Goal: Find specific fact: Find contact information

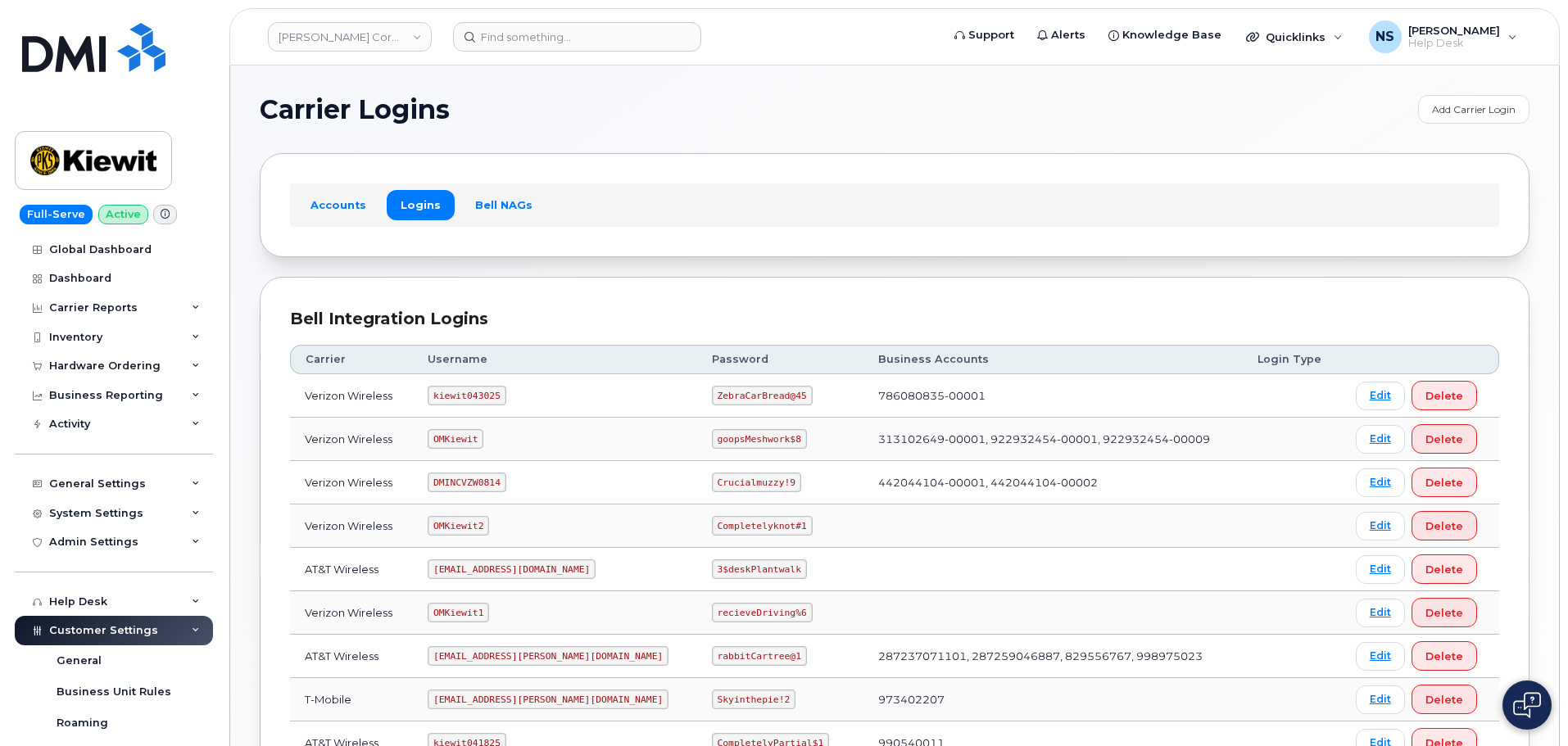
click at [343, 53] on div "[PERSON_NAME] Corporation" at bounding box center [350, 37] width 180 height 33
click at [340, 43] on link "[PERSON_NAME] Corporation" at bounding box center [349, 37] width 164 height 29
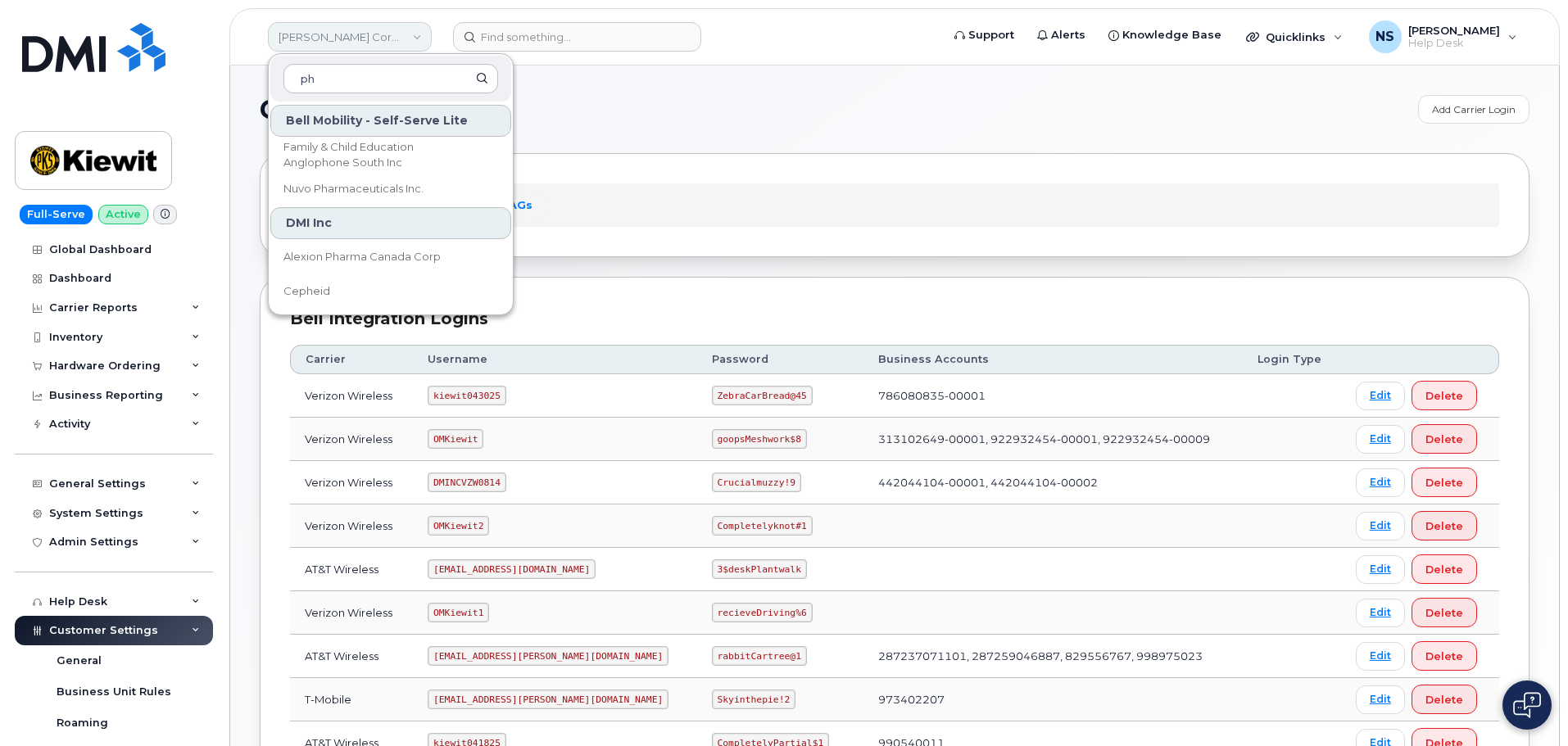
type input "p"
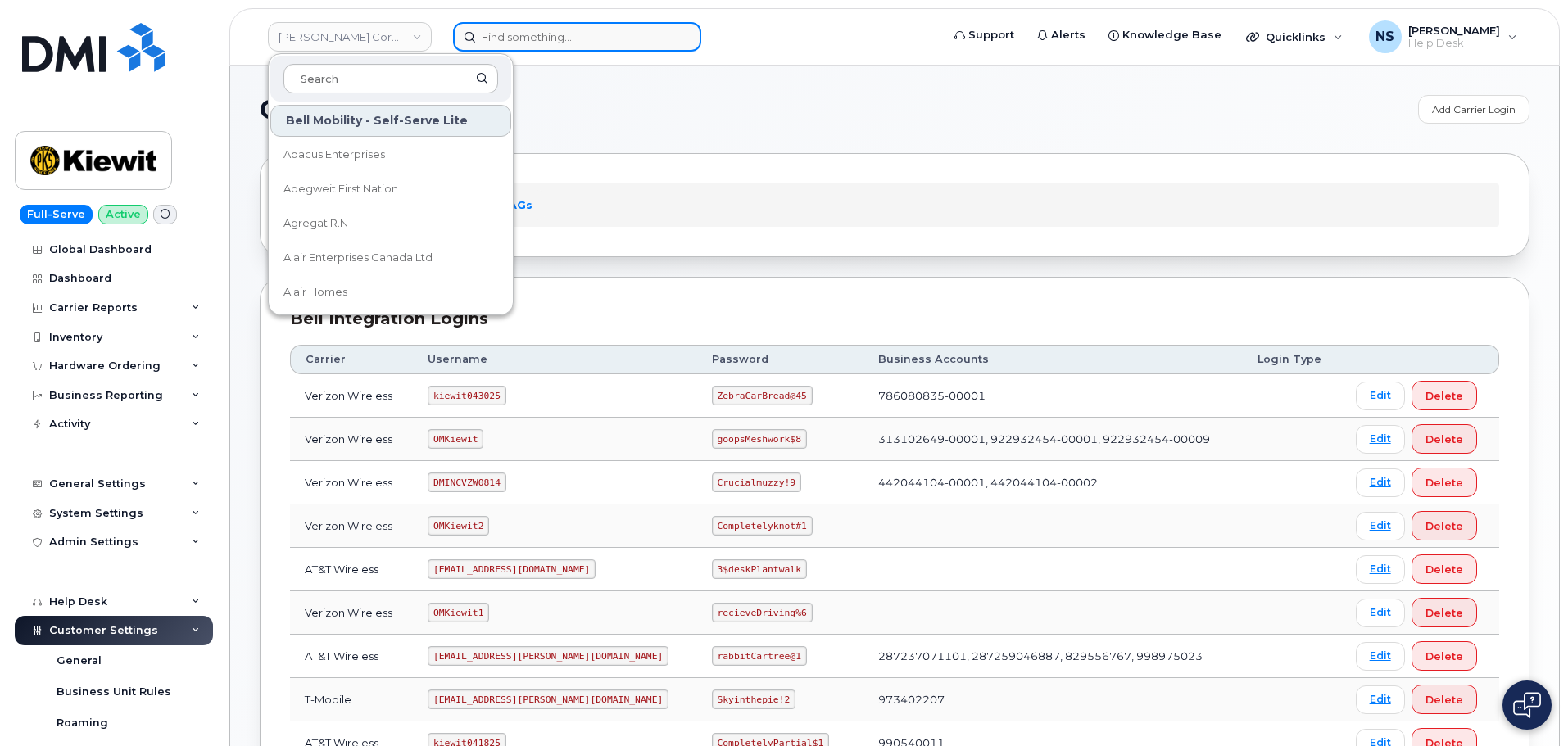
drag, startPoint x: 537, startPoint y: 38, endPoint x: 546, endPoint y: 50, distance: 15.0
click at [543, 47] on input at bounding box center [577, 37] width 248 height 29
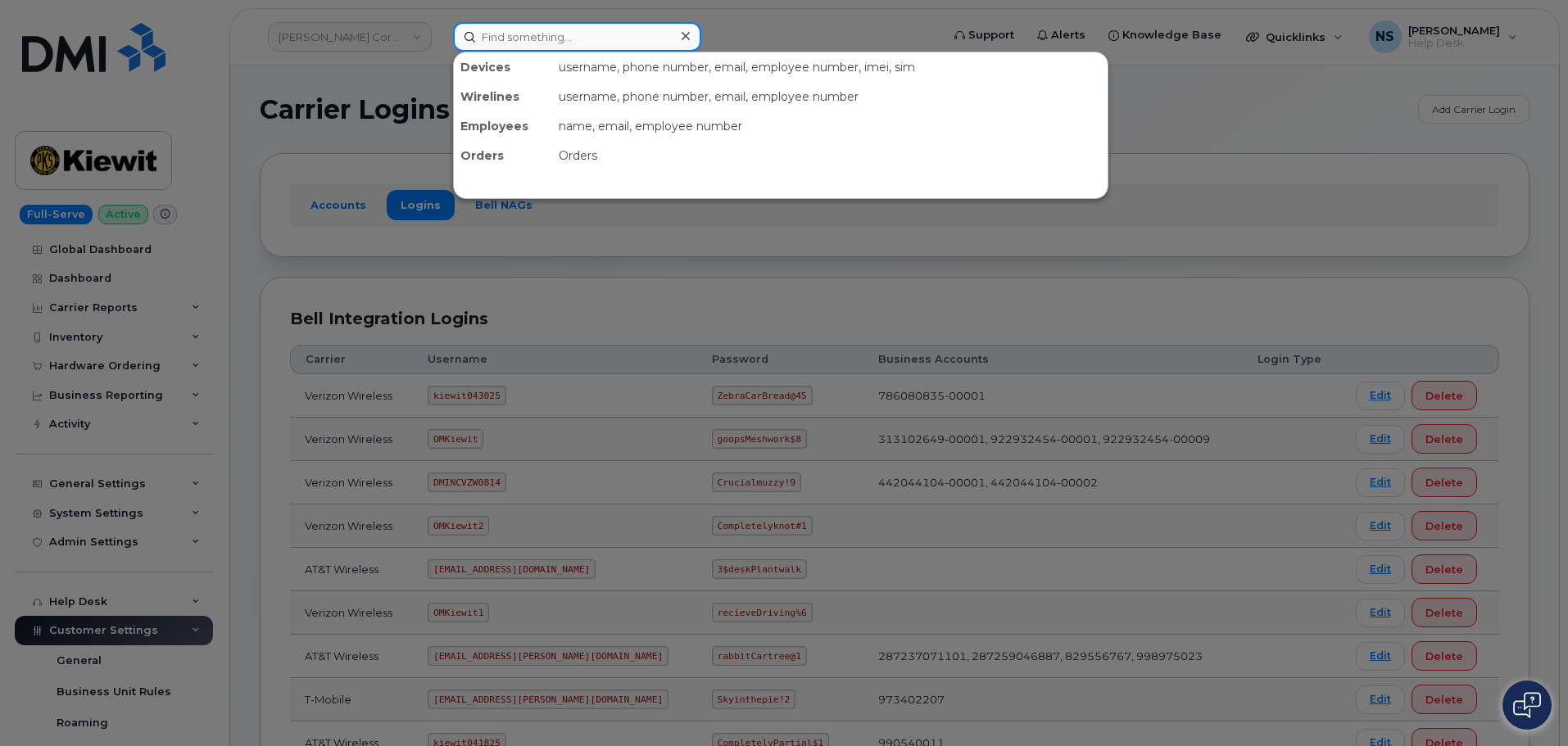
paste input "Lorena Chavez"
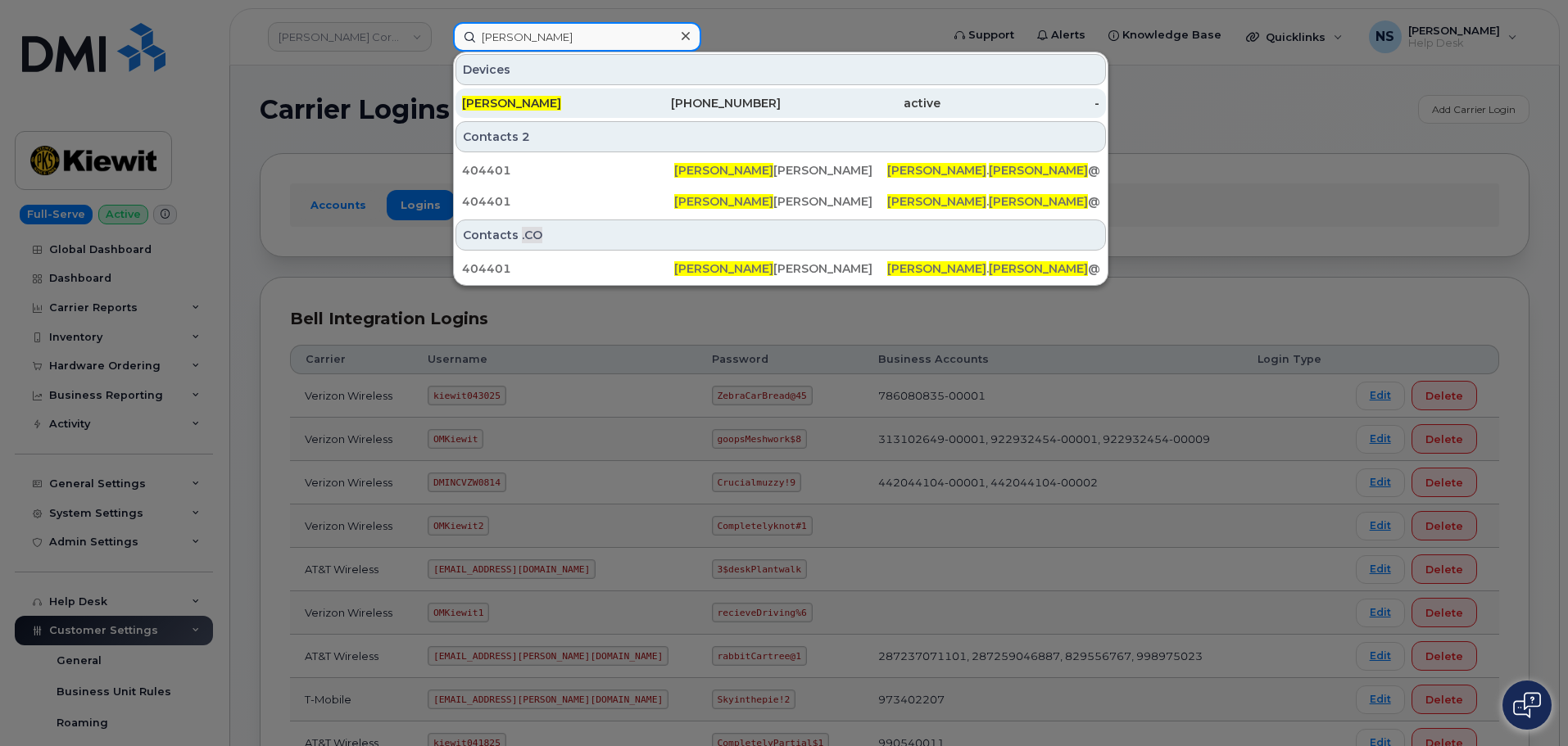
type input "Lorena Chavez"
click at [578, 104] on div "LORENA CHAVEZ" at bounding box center [542, 103] width 159 height 16
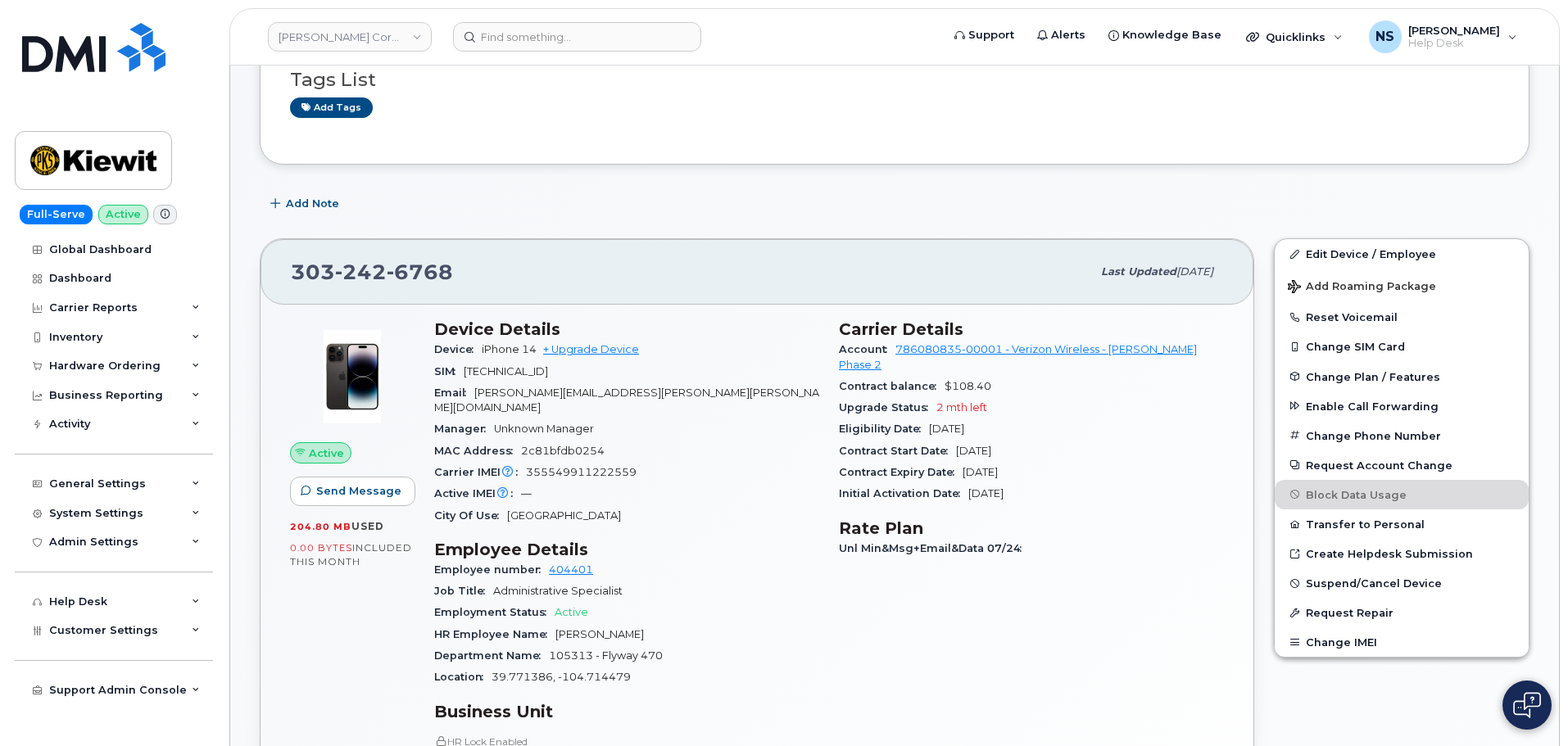
scroll to position [164, 0]
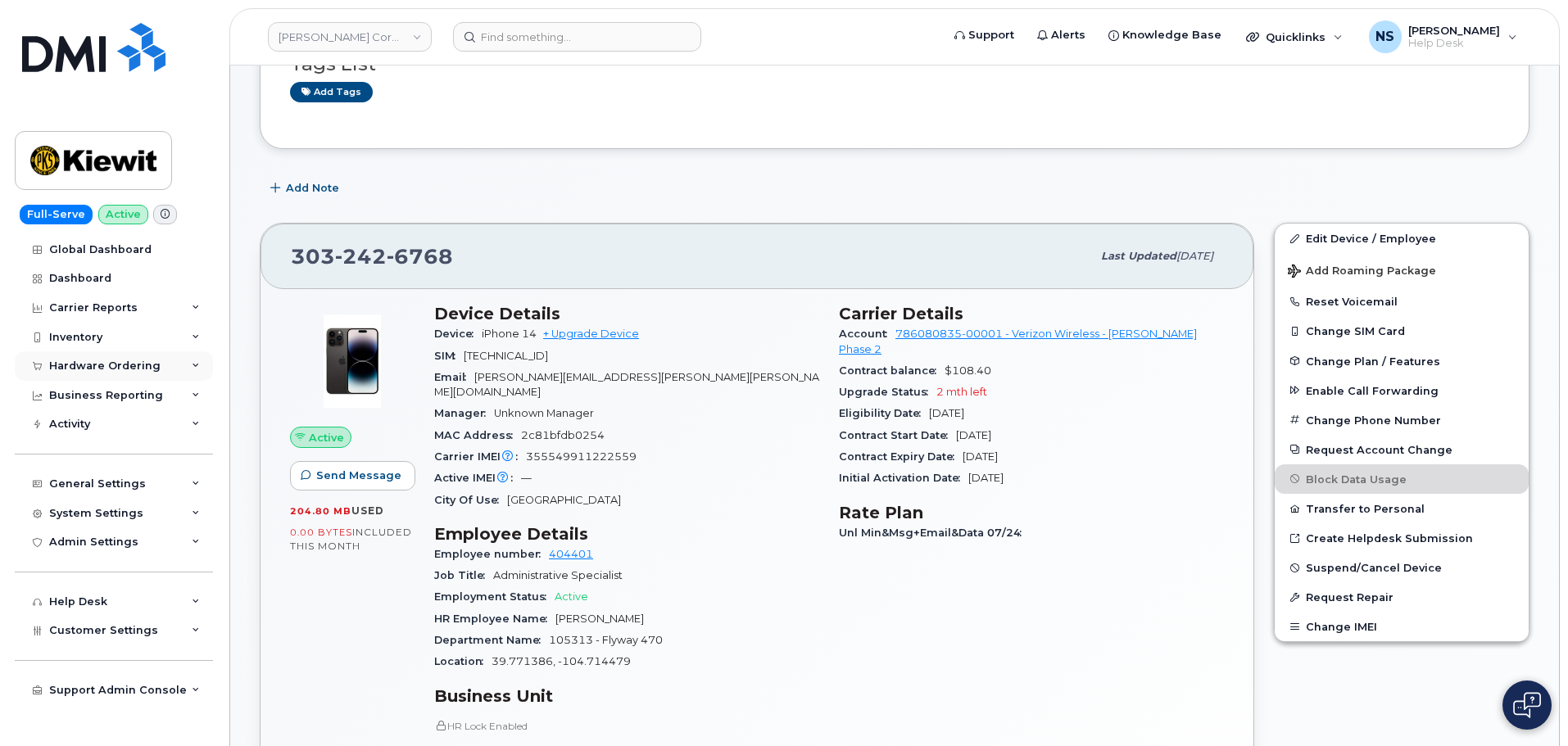
click at [113, 363] on div "Hardware Ordering" at bounding box center [105, 365] width 112 height 13
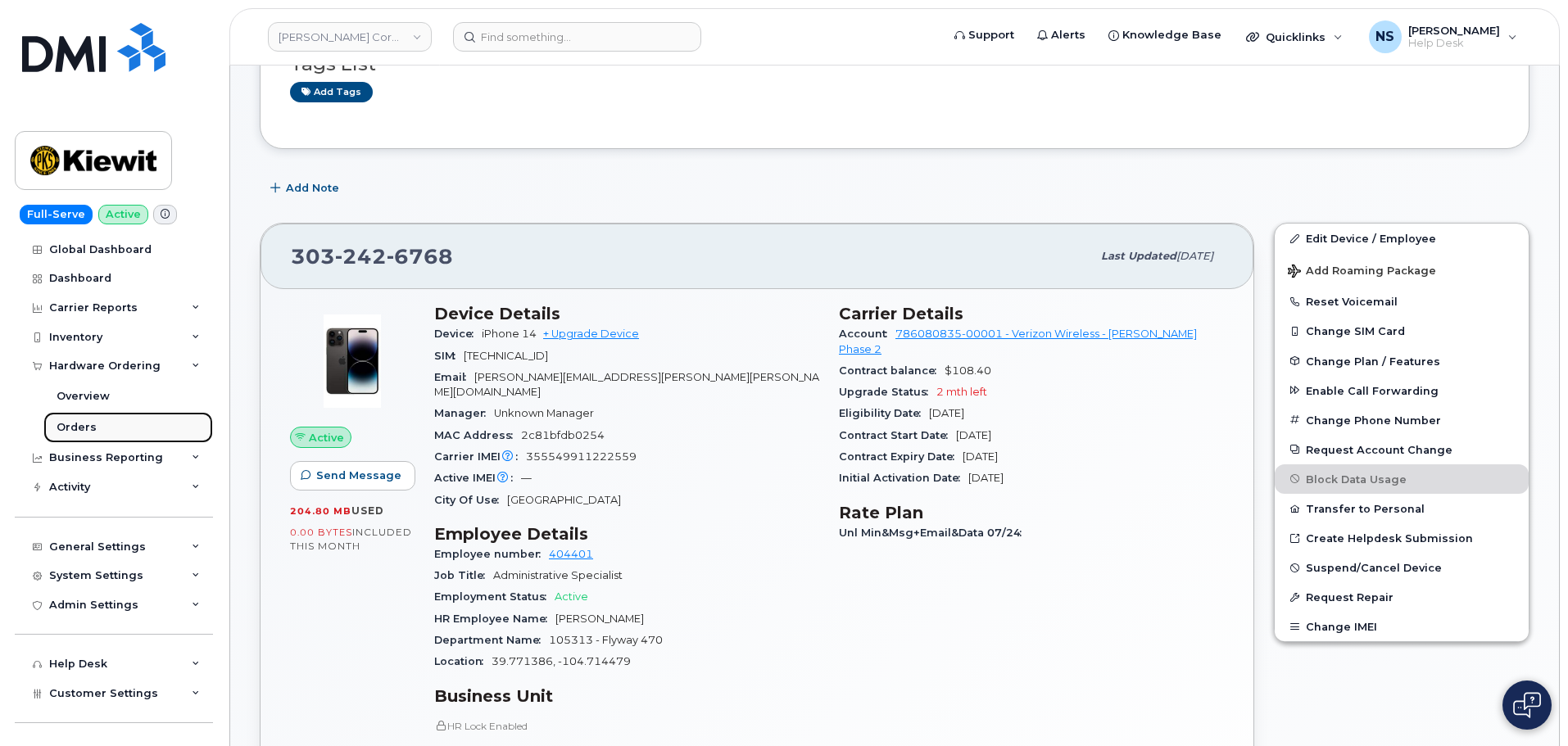
click at [69, 425] on div "Orders" at bounding box center [76, 427] width 40 height 15
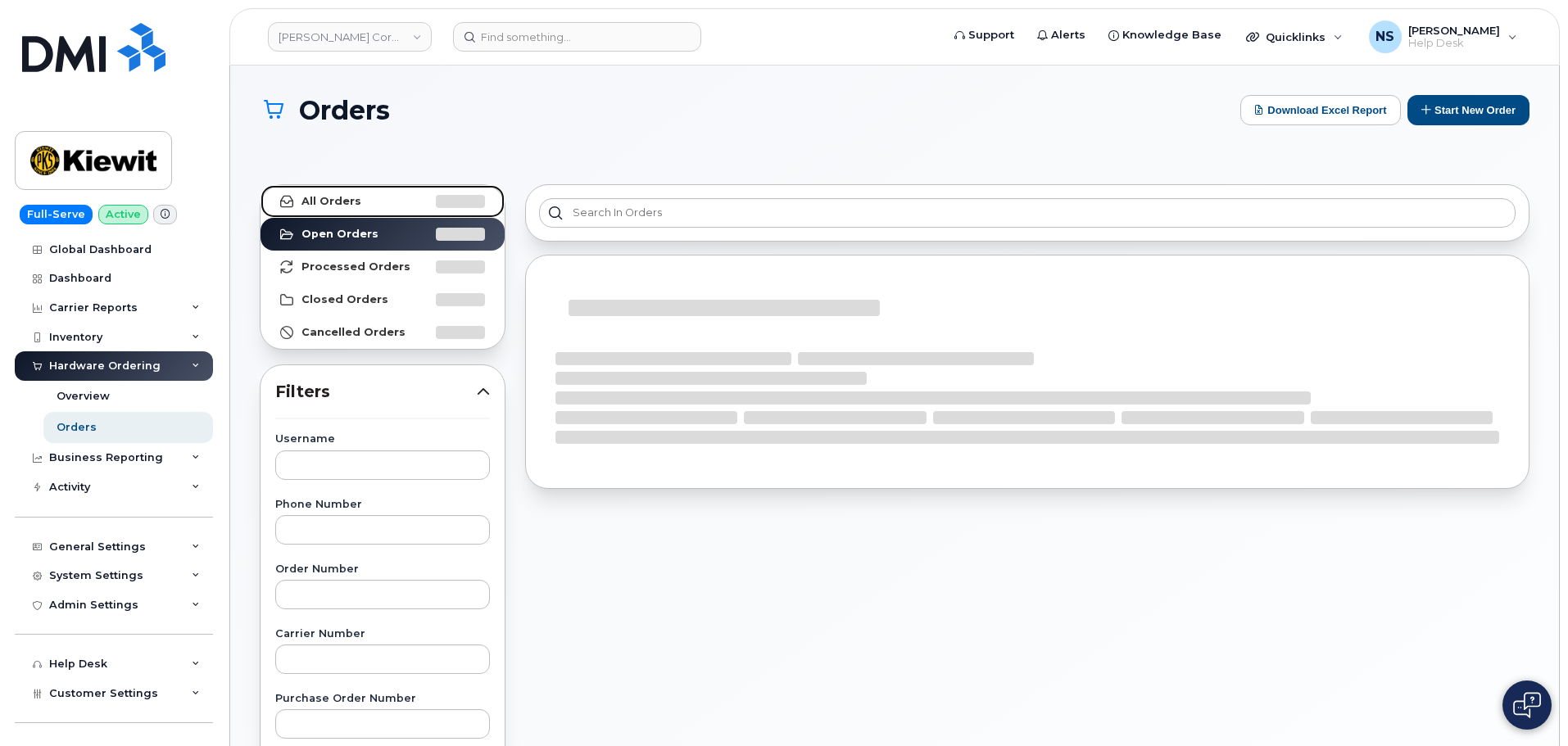
click at [372, 202] on link "All Orders" at bounding box center [383, 202] width 244 height 33
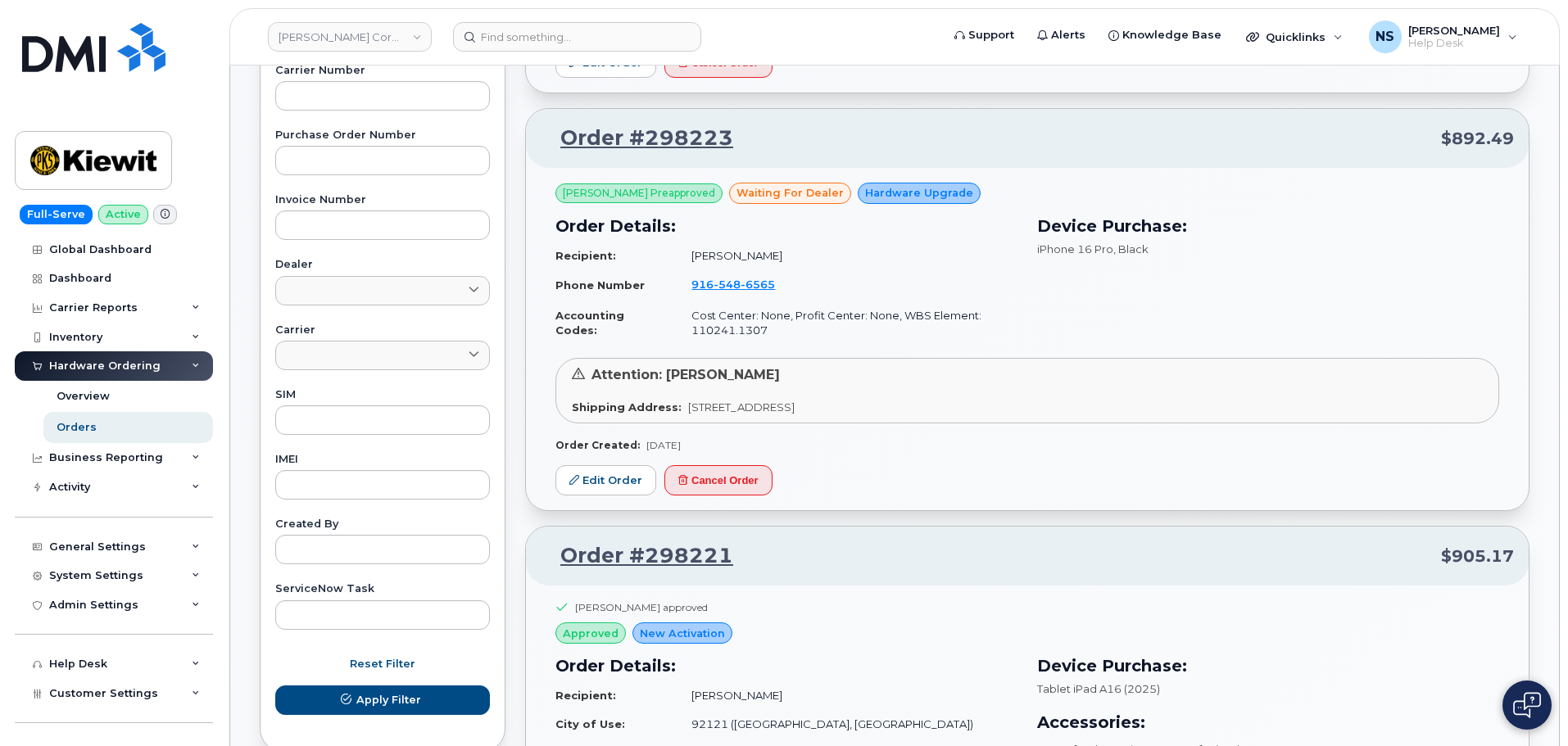
scroll to position [573, 0]
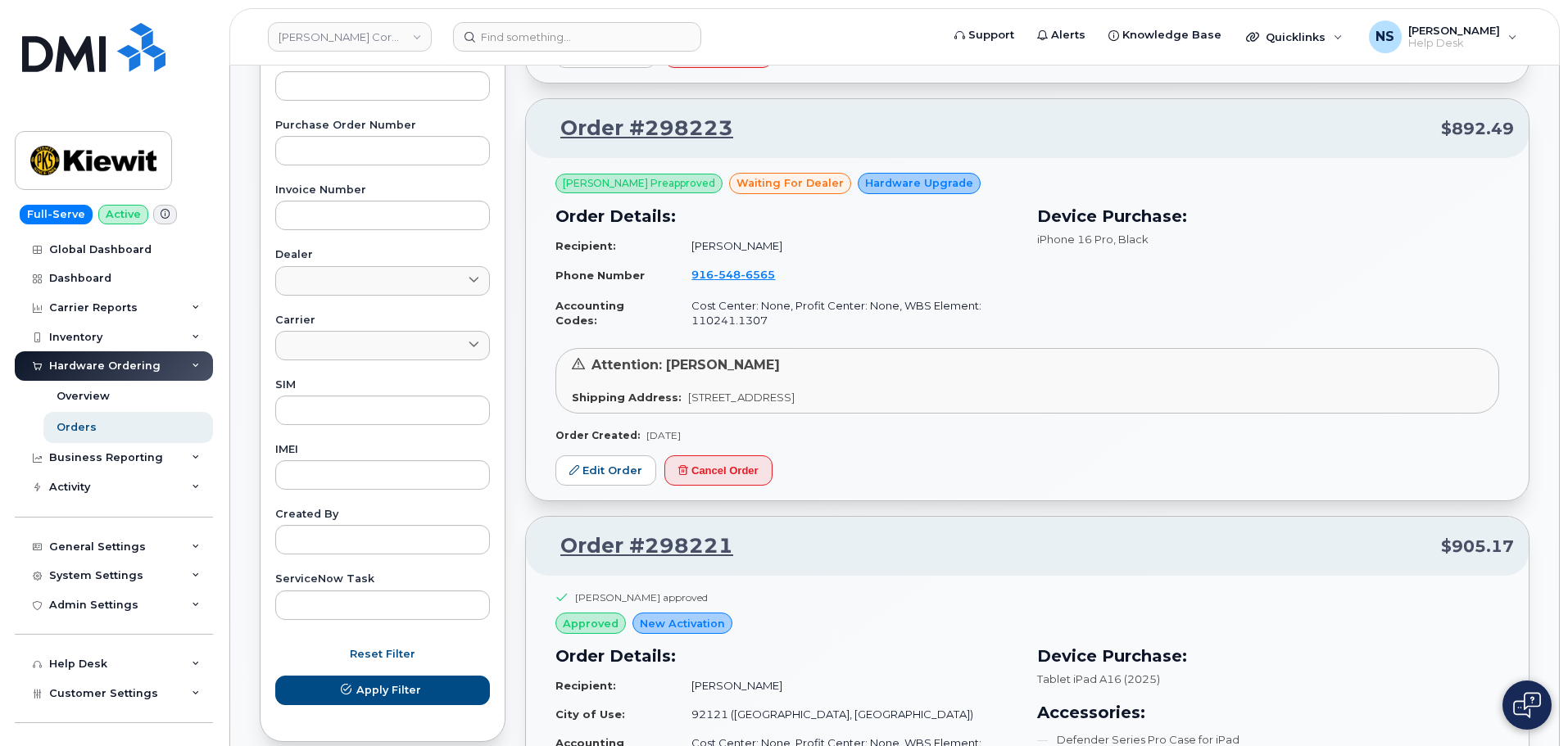
click at [334, 521] on div "Created By" at bounding box center [383, 531] width 215 height 45
click at [334, 526] on input "text" at bounding box center [383, 539] width 215 height 29
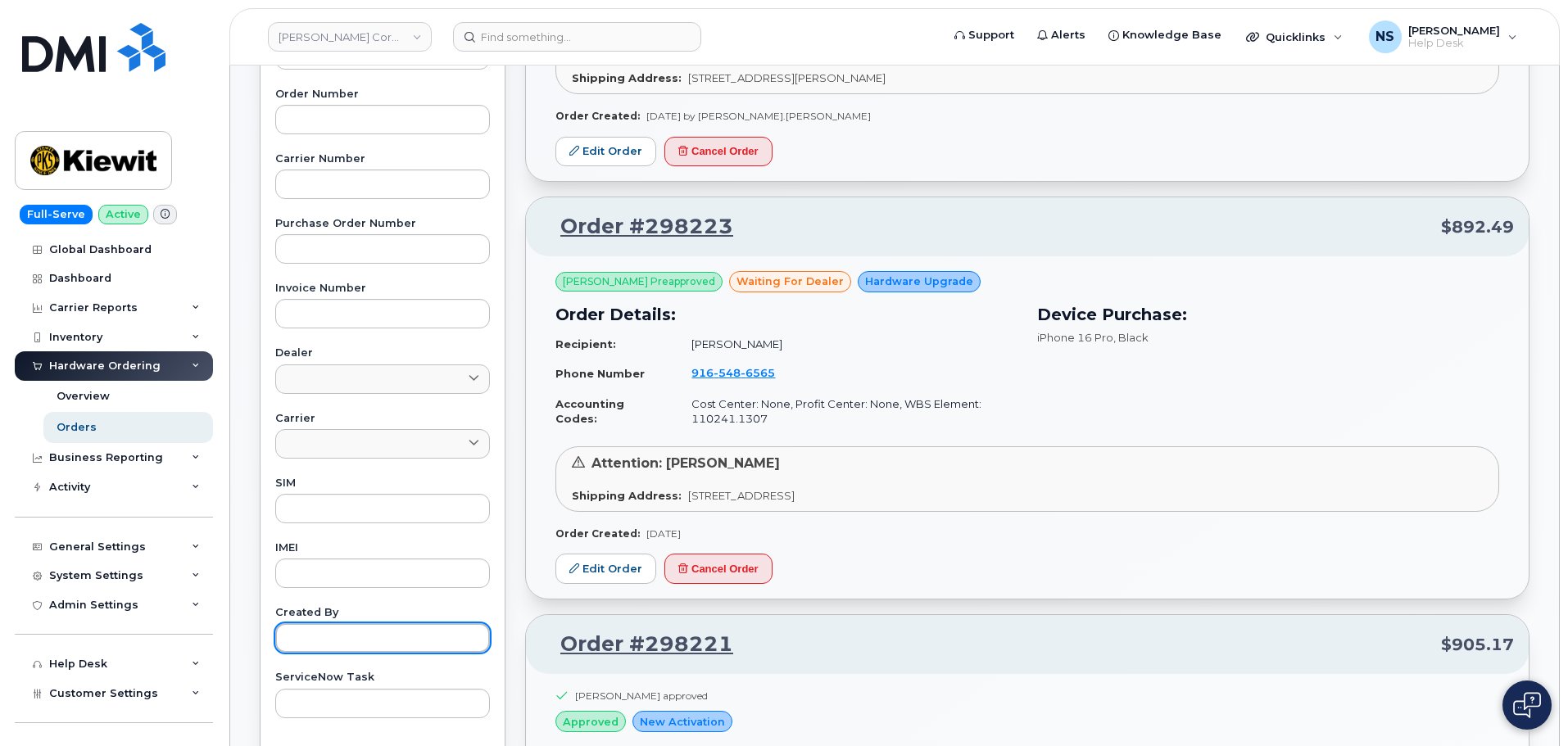
scroll to position [246, 0]
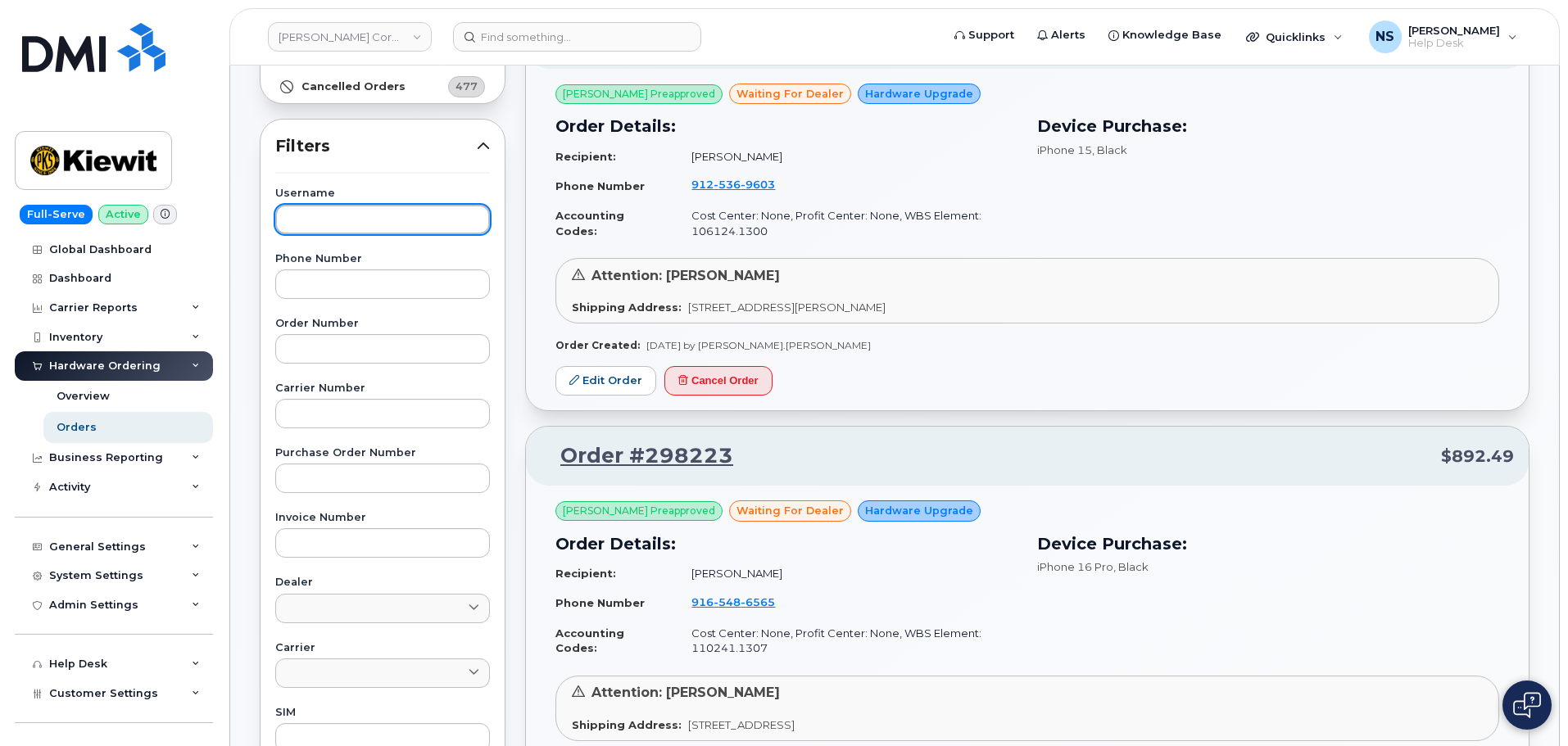
drag, startPoint x: 325, startPoint y: 225, endPoint x: 333, endPoint y: 230, distance: 9.4
click at [332, 230] on input "text" at bounding box center [383, 219] width 215 height 29
paste input "Lorena Chavez"
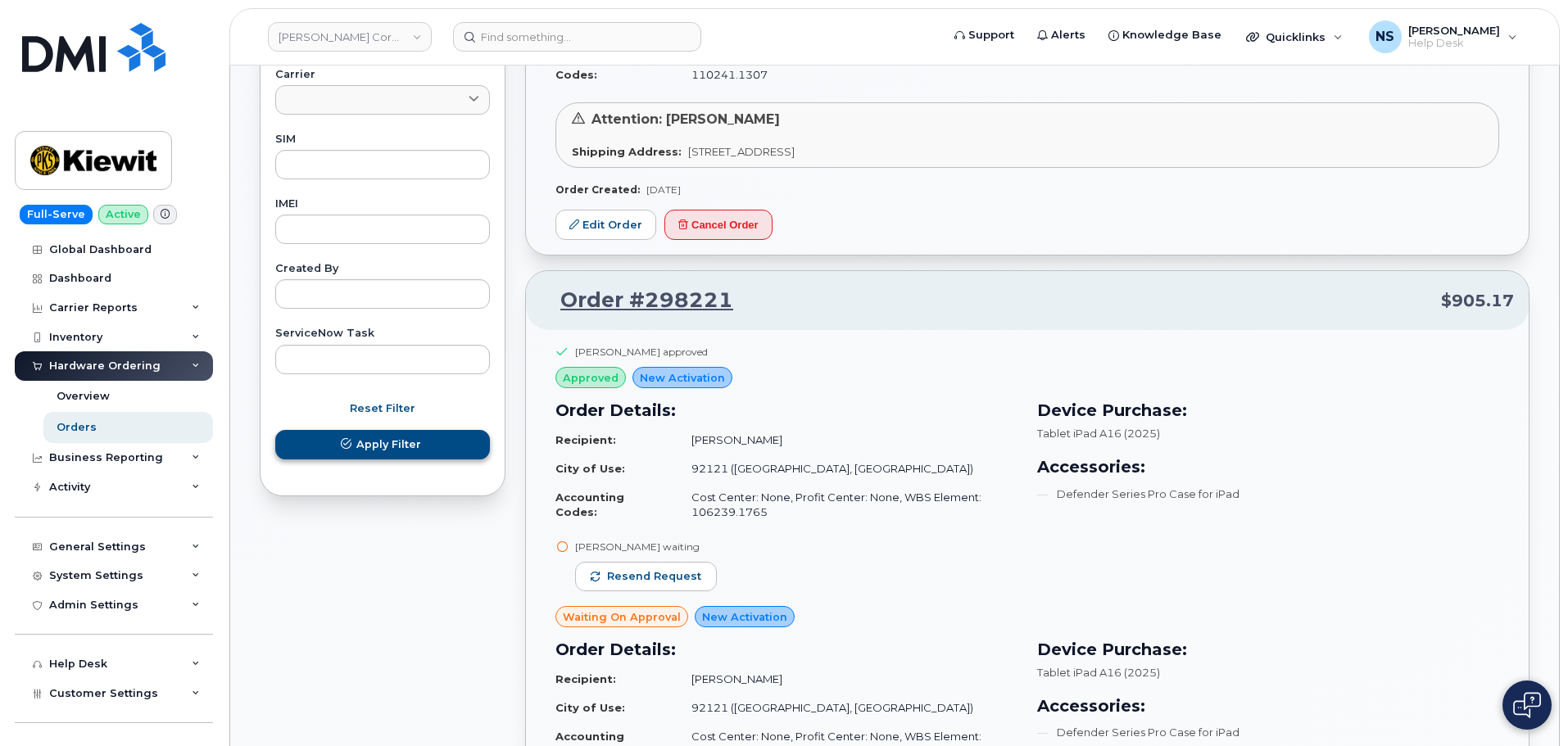
type input "Lorena Chavez"
click at [372, 436] on span "Apply Filter" at bounding box center [388, 444] width 65 height 16
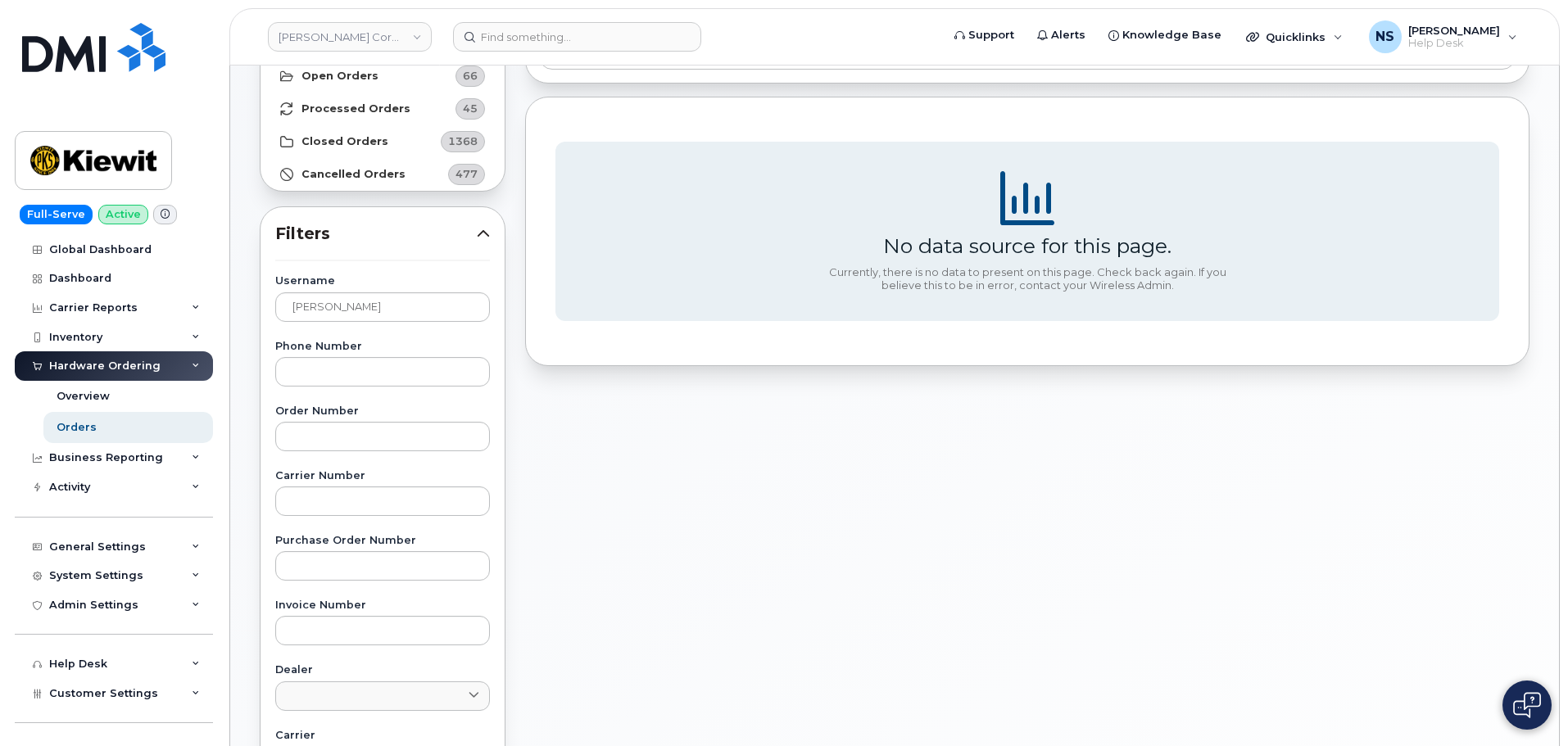
scroll to position [0, 0]
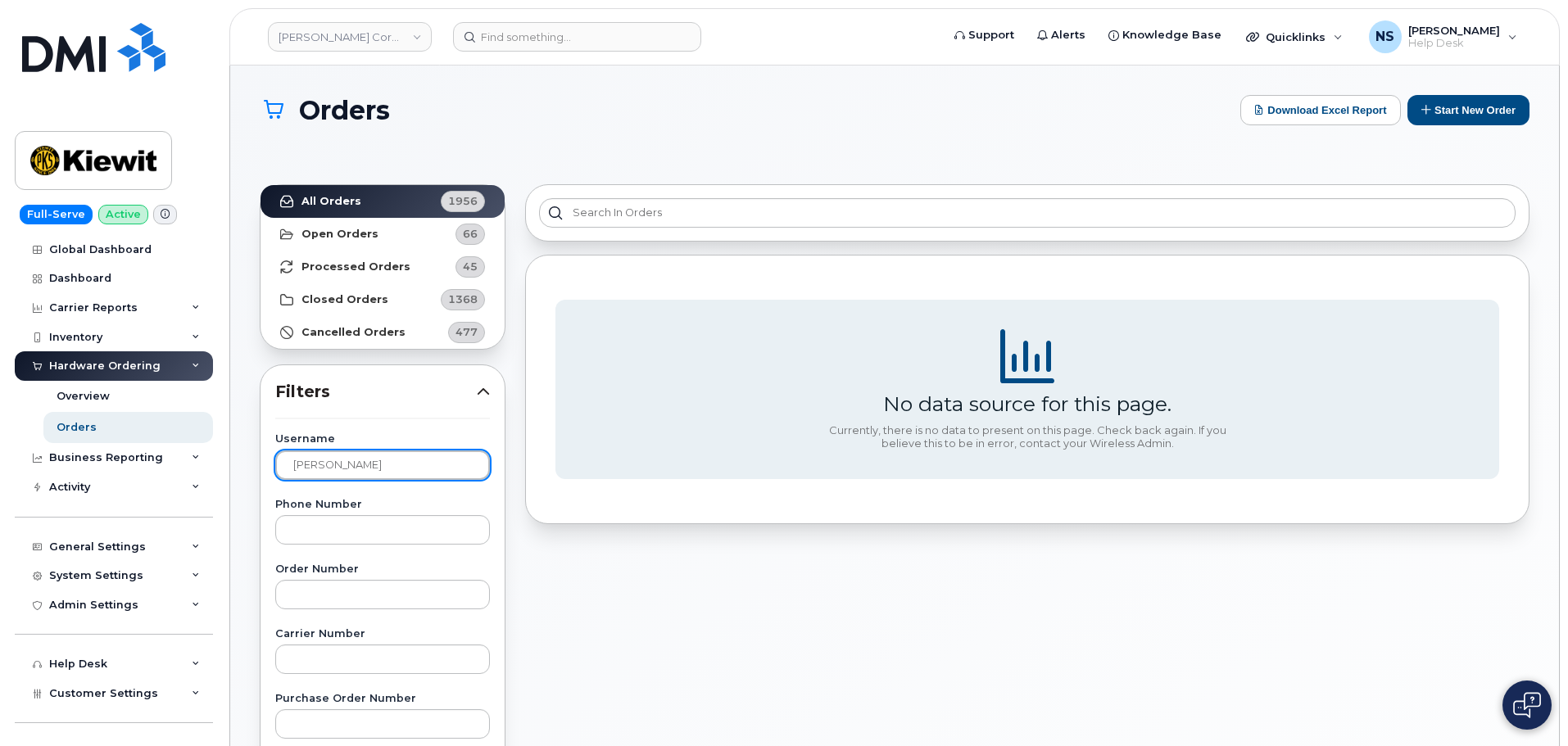
drag, startPoint x: 378, startPoint y: 460, endPoint x: 177, endPoint y: 428, distance: 203.5
click at [230, 427] on div "Kiewit Corporation Support Alerts Knowledge Base Quicklinks Suspend / Cancel De…" at bounding box center [894, 705] width 1328 height 1279
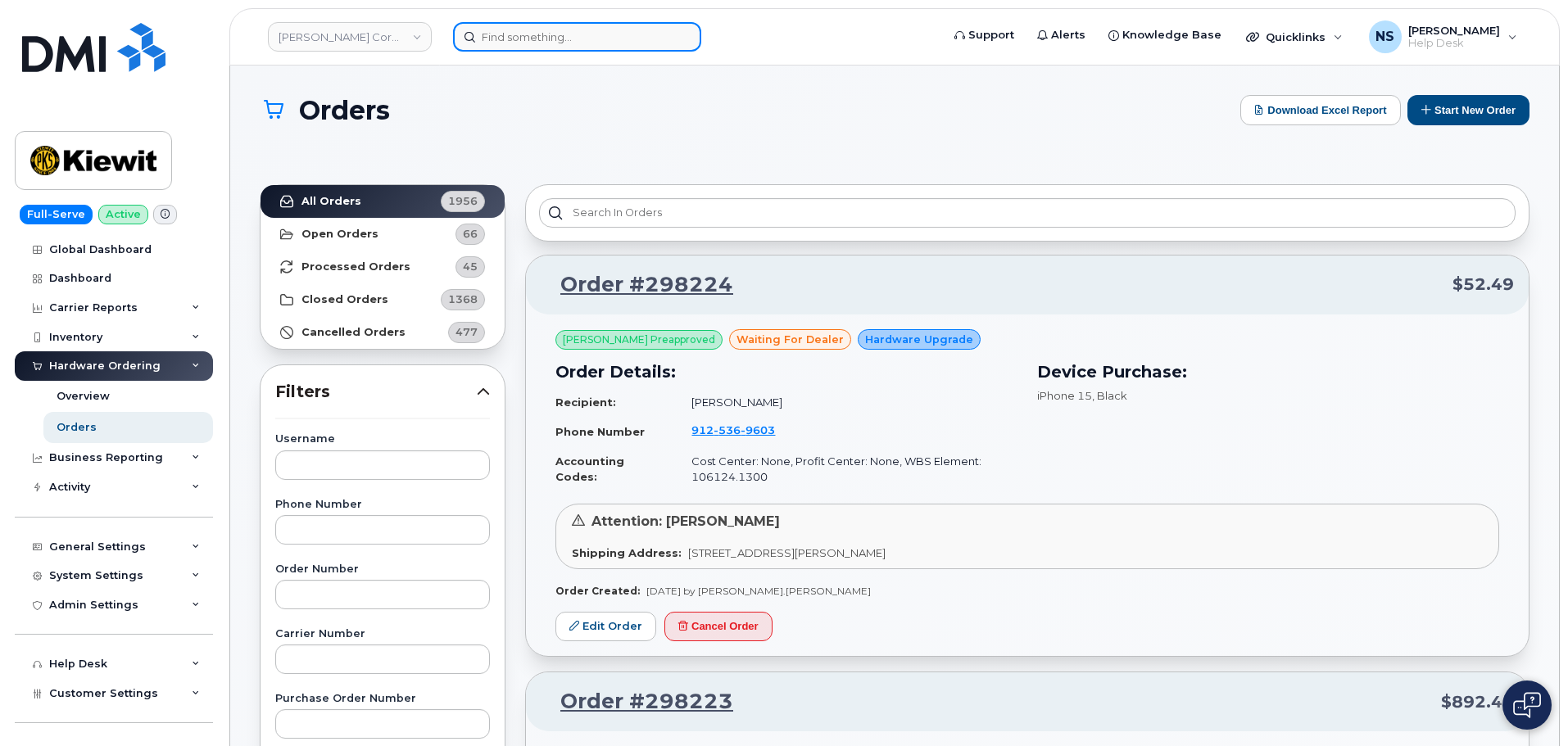
click at [456, 27] on input at bounding box center [577, 37] width 248 height 29
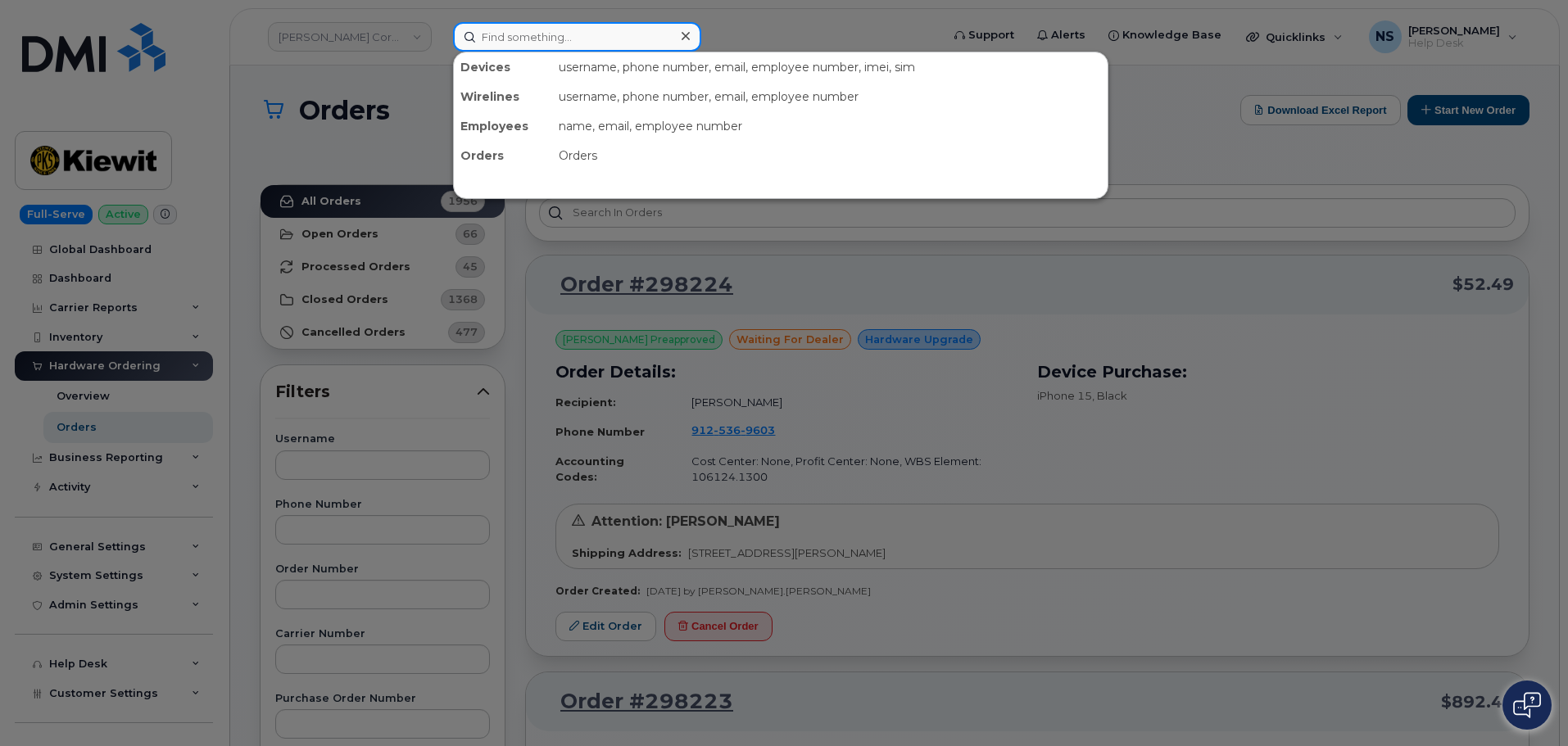
paste input "Lorena Chavez"
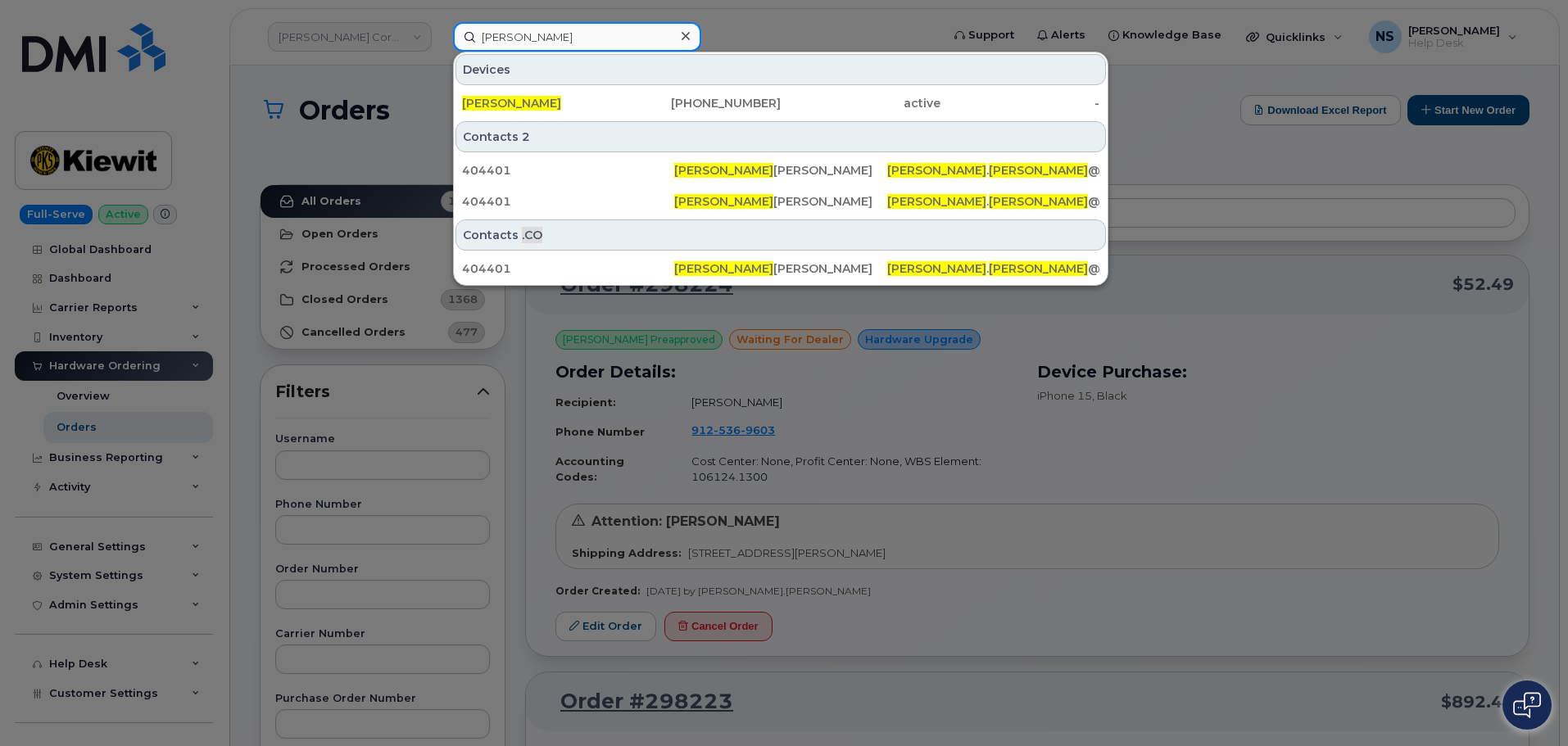
type input "Lorena Chavez"
click at [652, 119] on div "Contacts 2 404401 Lorena Chavez Soto LORENA . CHAVEZ @KIEWIT.COM 404401 Lorena …" at bounding box center [780, 169] width 654 height 99
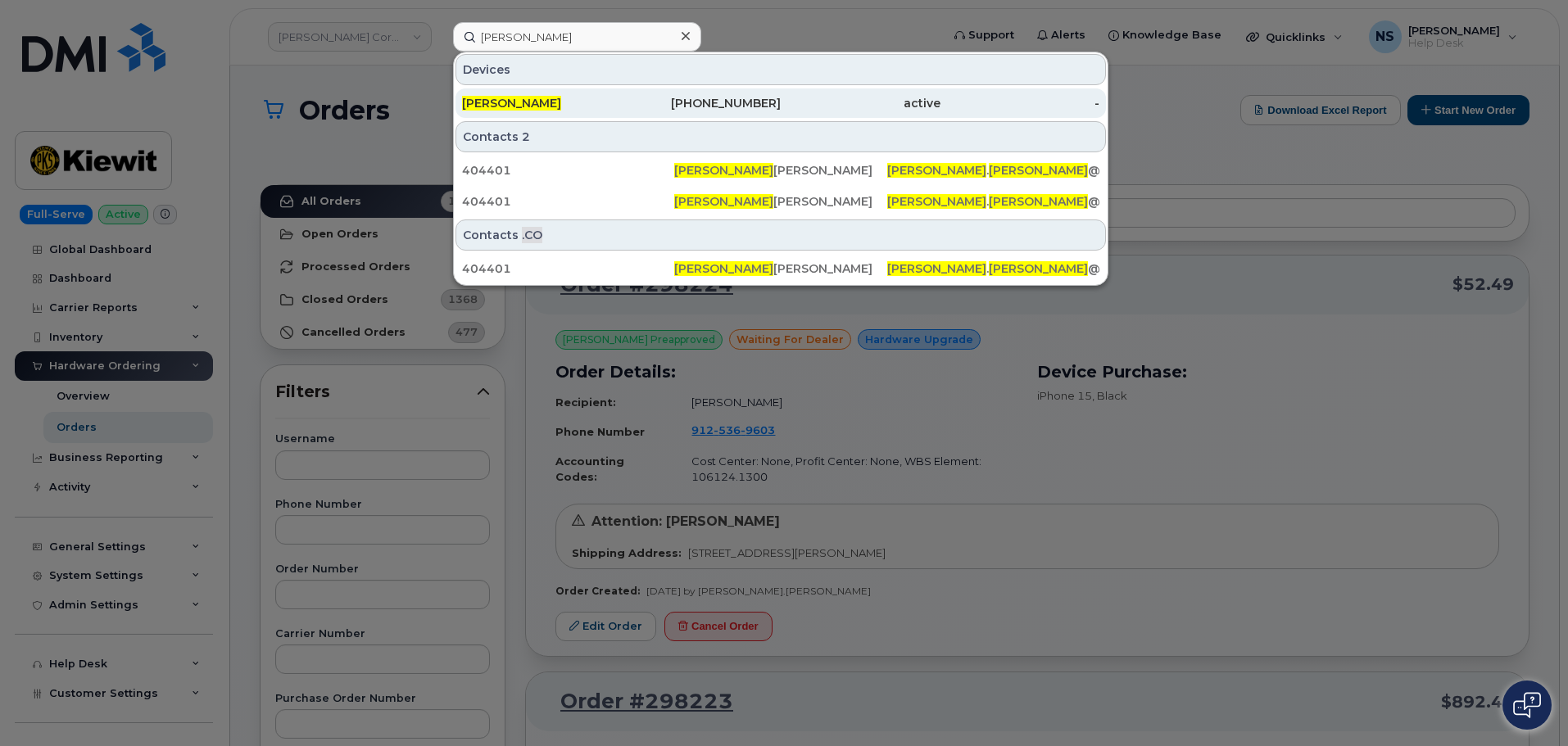
click at [658, 109] on div "303-242-6768" at bounding box center [701, 103] width 159 height 16
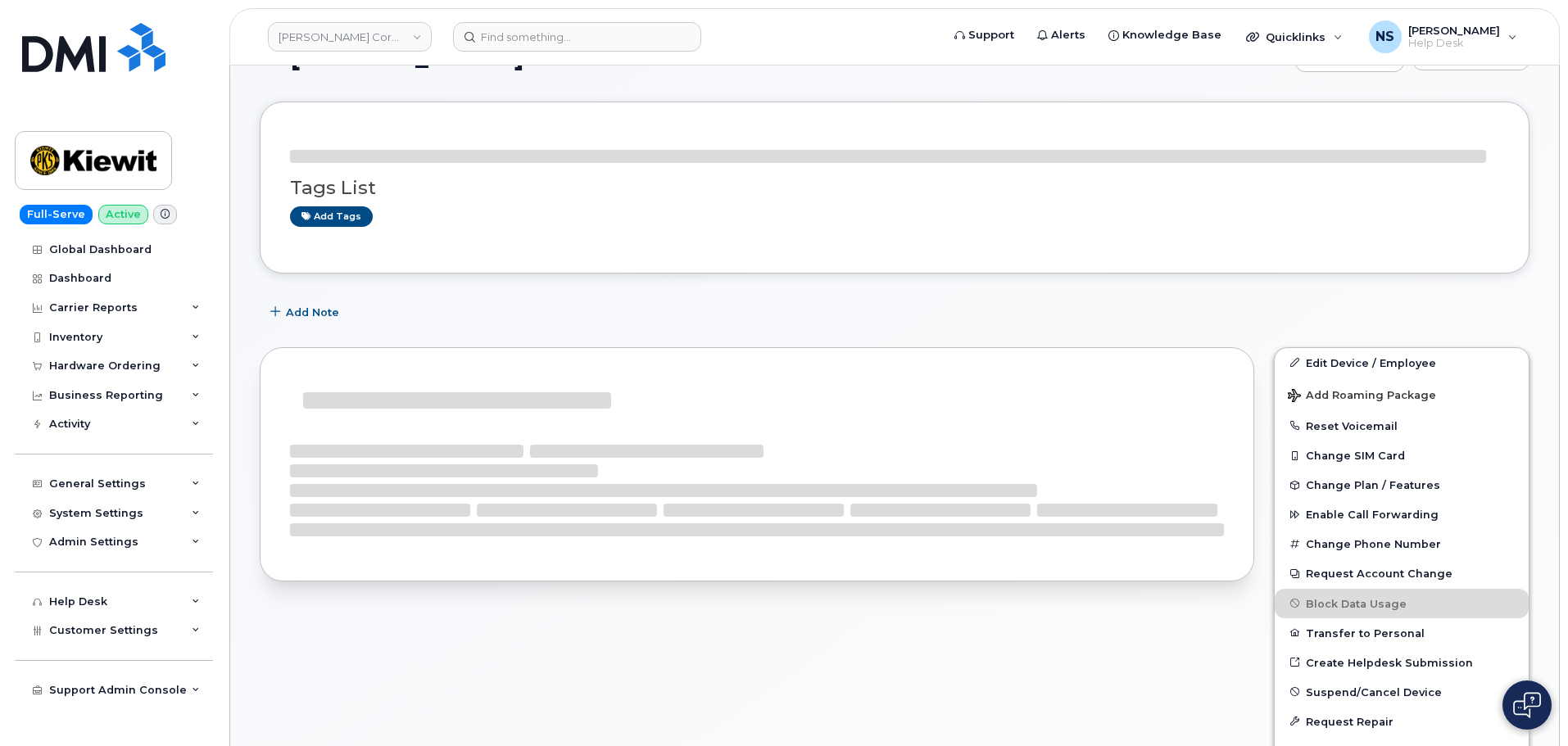
scroll to position [82, 0]
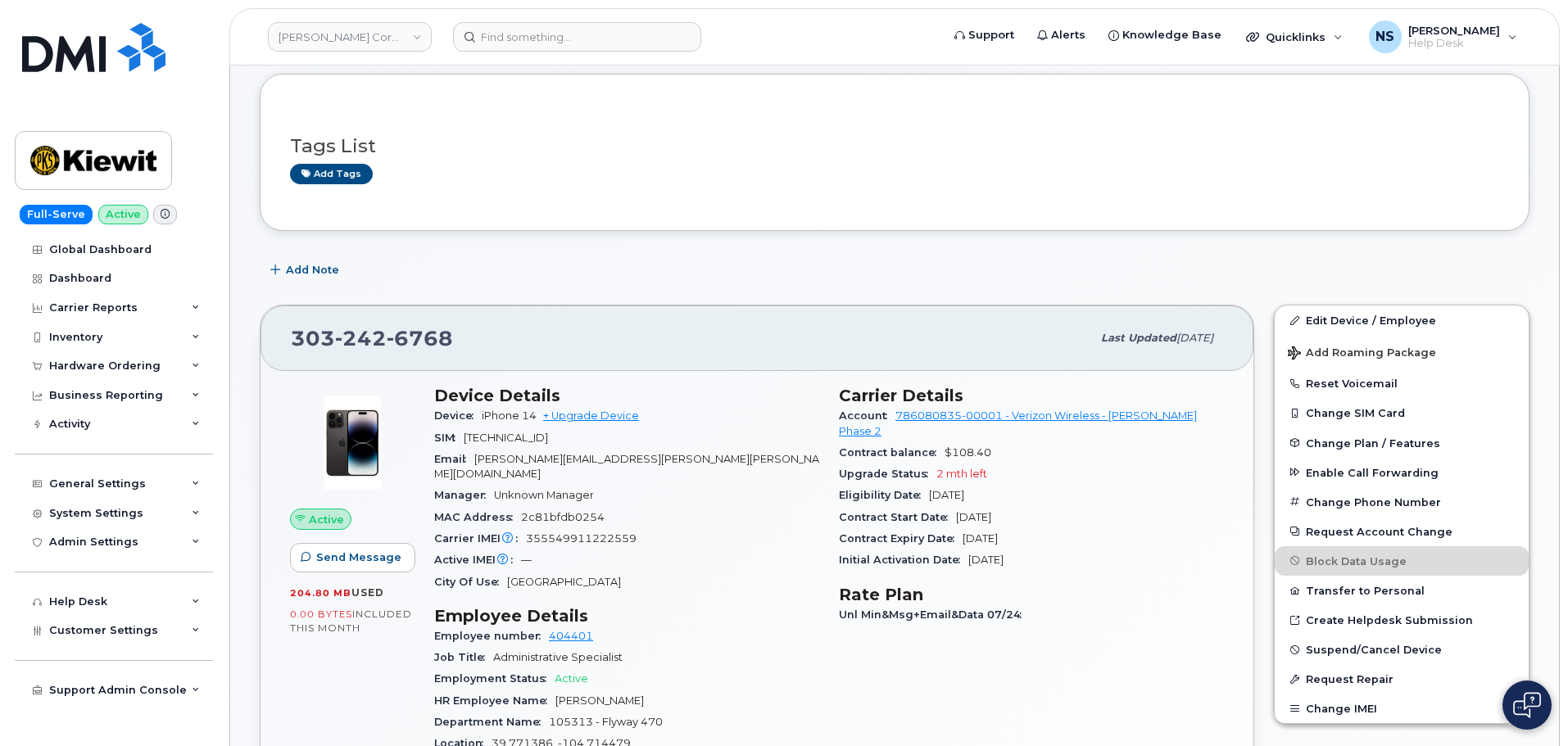
click at [402, 331] on span "6768" at bounding box center [419, 338] width 67 height 24
copy span "303 242 6768"
click at [420, 334] on span "6768" at bounding box center [419, 338] width 67 height 24
click at [419, 334] on span "6768" at bounding box center [419, 338] width 67 height 24
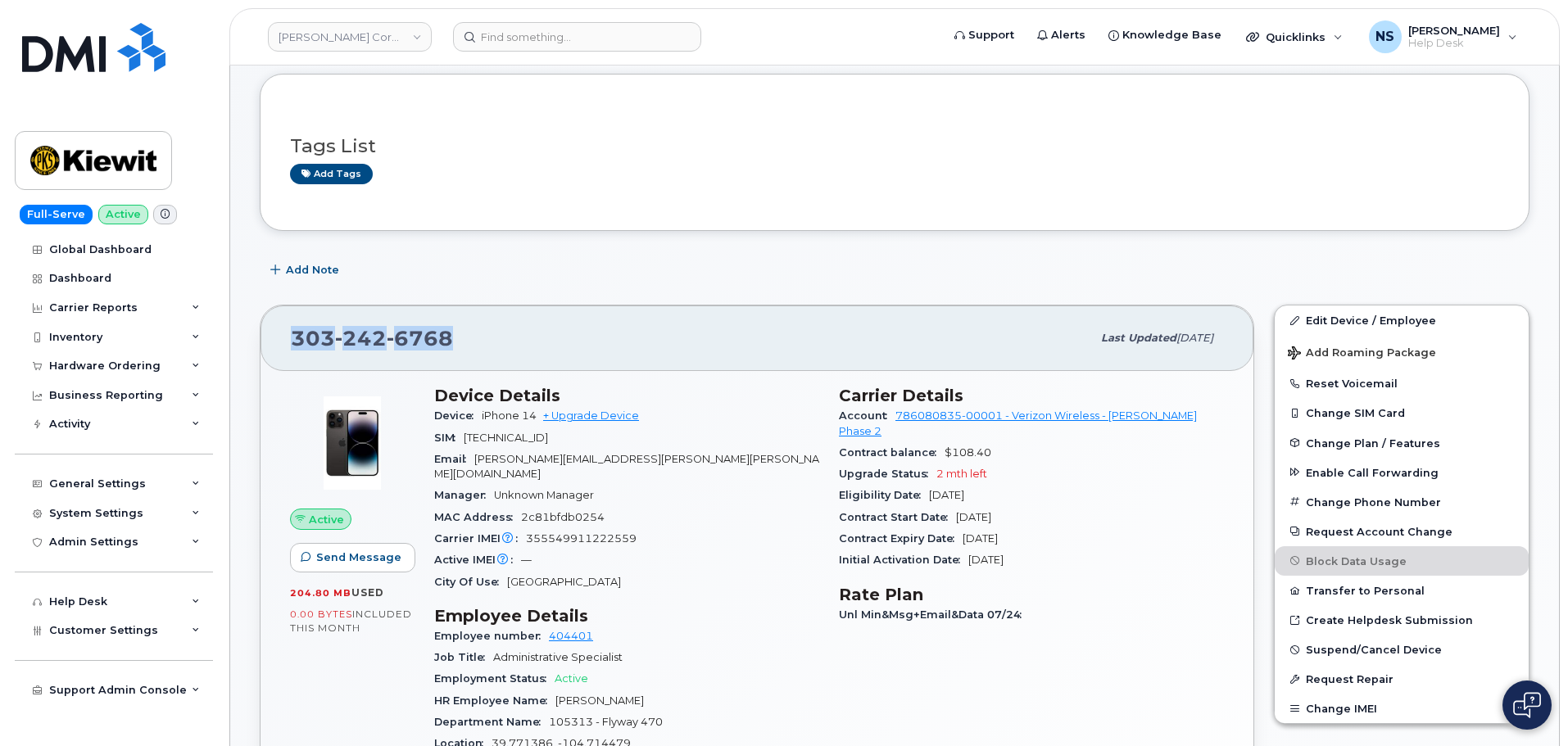
click at [419, 334] on span "6768" at bounding box center [419, 338] width 67 height 24
click at [538, 52] on header "Kiewit Corporation Support Alerts Knowledge Base Quicklinks Suspend / Cancel De…" at bounding box center [894, 36] width 1330 height 57
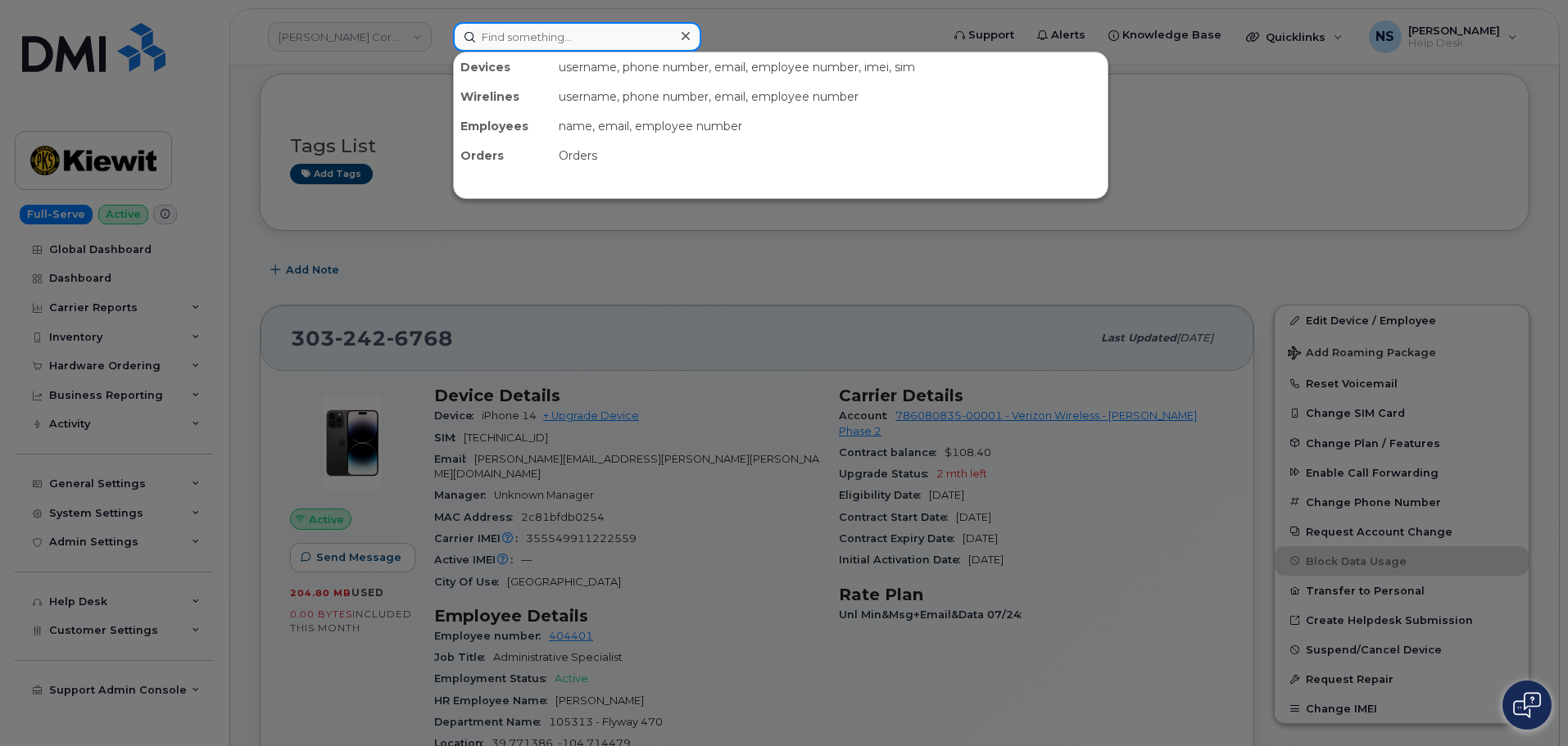
click at [539, 37] on input at bounding box center [577, 37] width 248 height 29
paste input "105313"
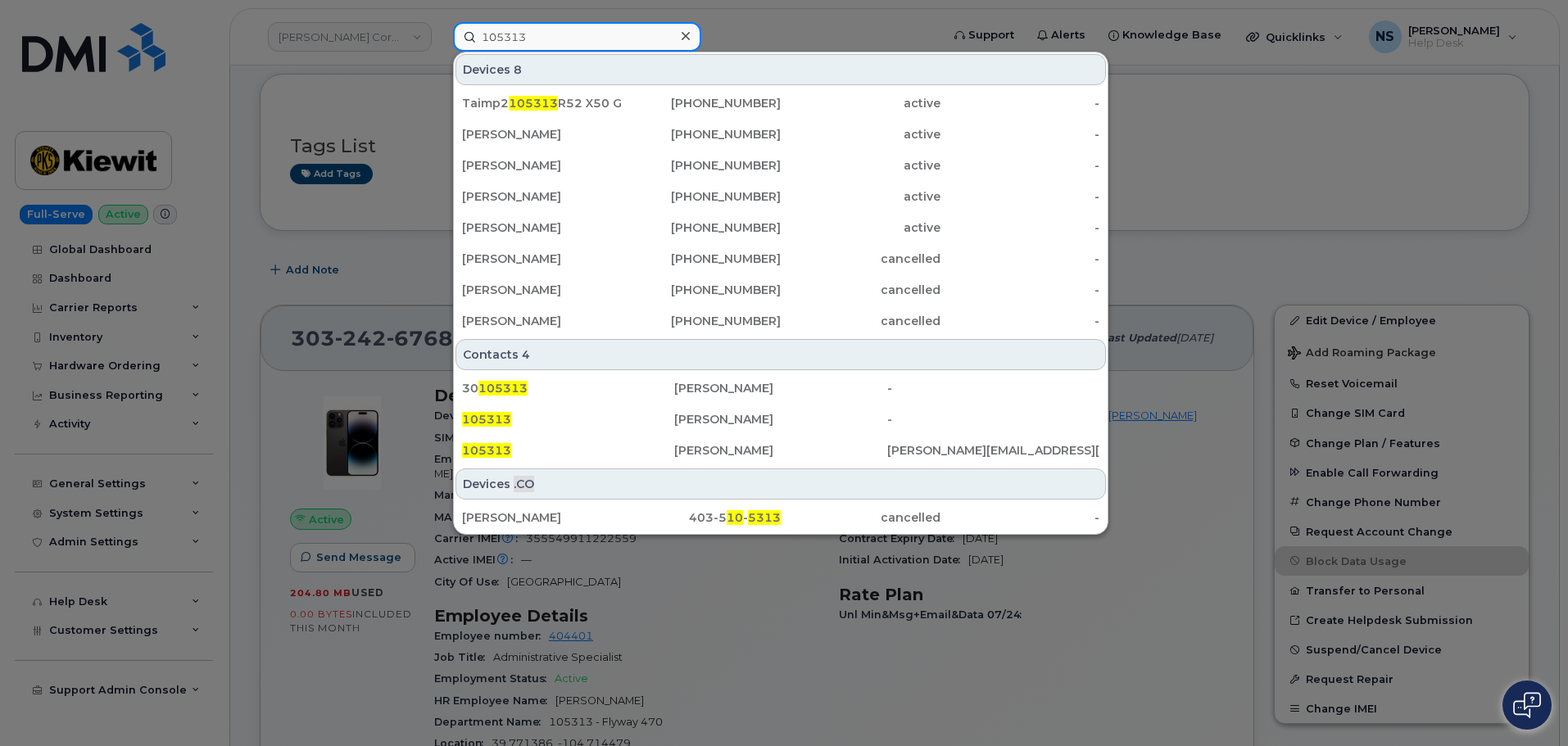
type input "105313"
click at [846, 29] on div at bounding box center [784, 373] width 1568 height 746
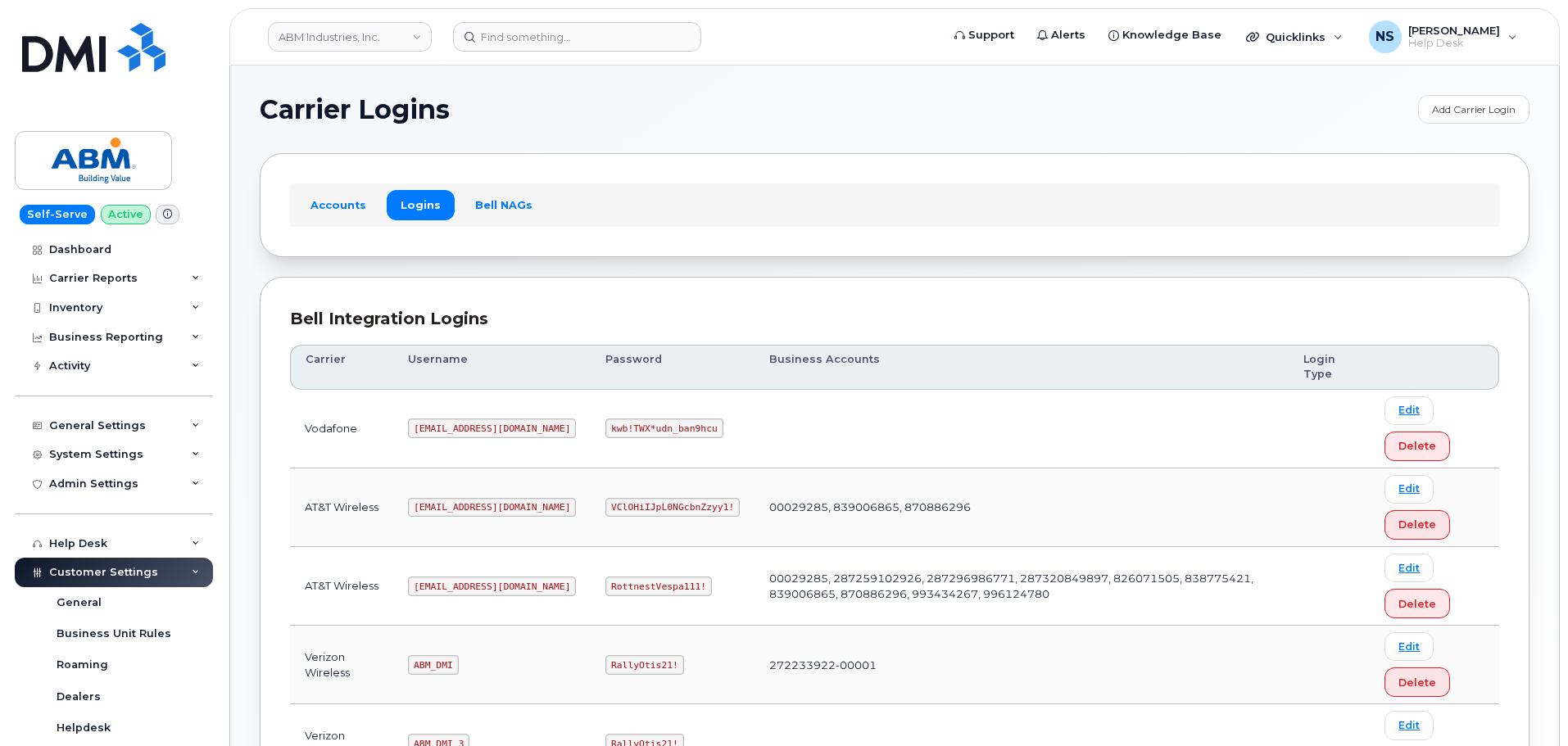
drag, startPoint x: 544, startPoint y: 6, endPoint x: 546, endPoint y: 14, distance: 8.2
click at [545, 8] on div "ABM Industries, Inc. Support Alerts Knowledge Base Quicklinks Suspend / Cancel …" at bounding box center [894, 36] width 1330 height 57
click at [546, 14] on header "ABM Industries, Inc. Support Alerts Knowledge Base Quicklinks Suspend / Cancel …" at bounding box center [894, 36] width 1330 height 57
click at [554, 34] on input at bounding box center [577, 37] width 248 height 29
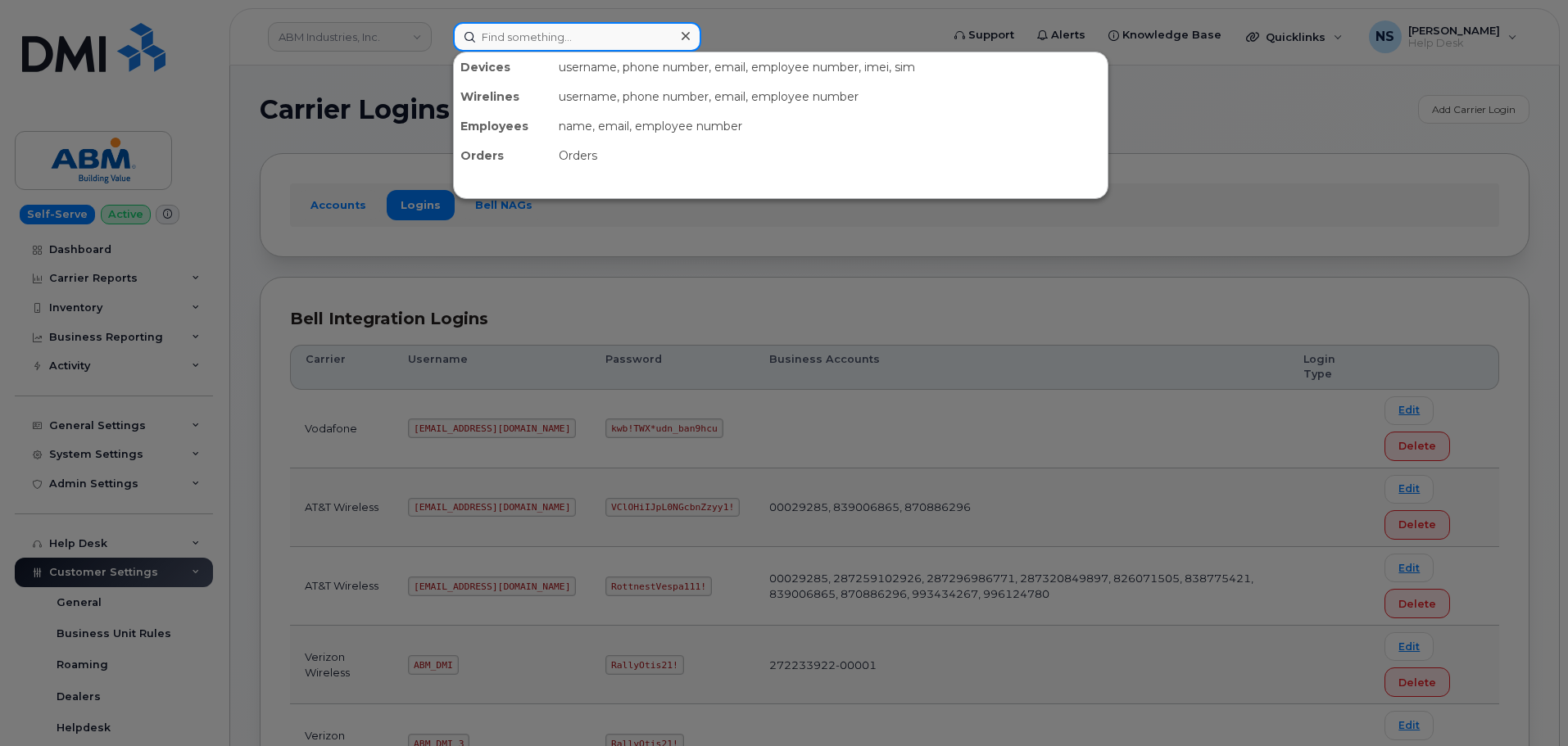
paste input "01610800127360"
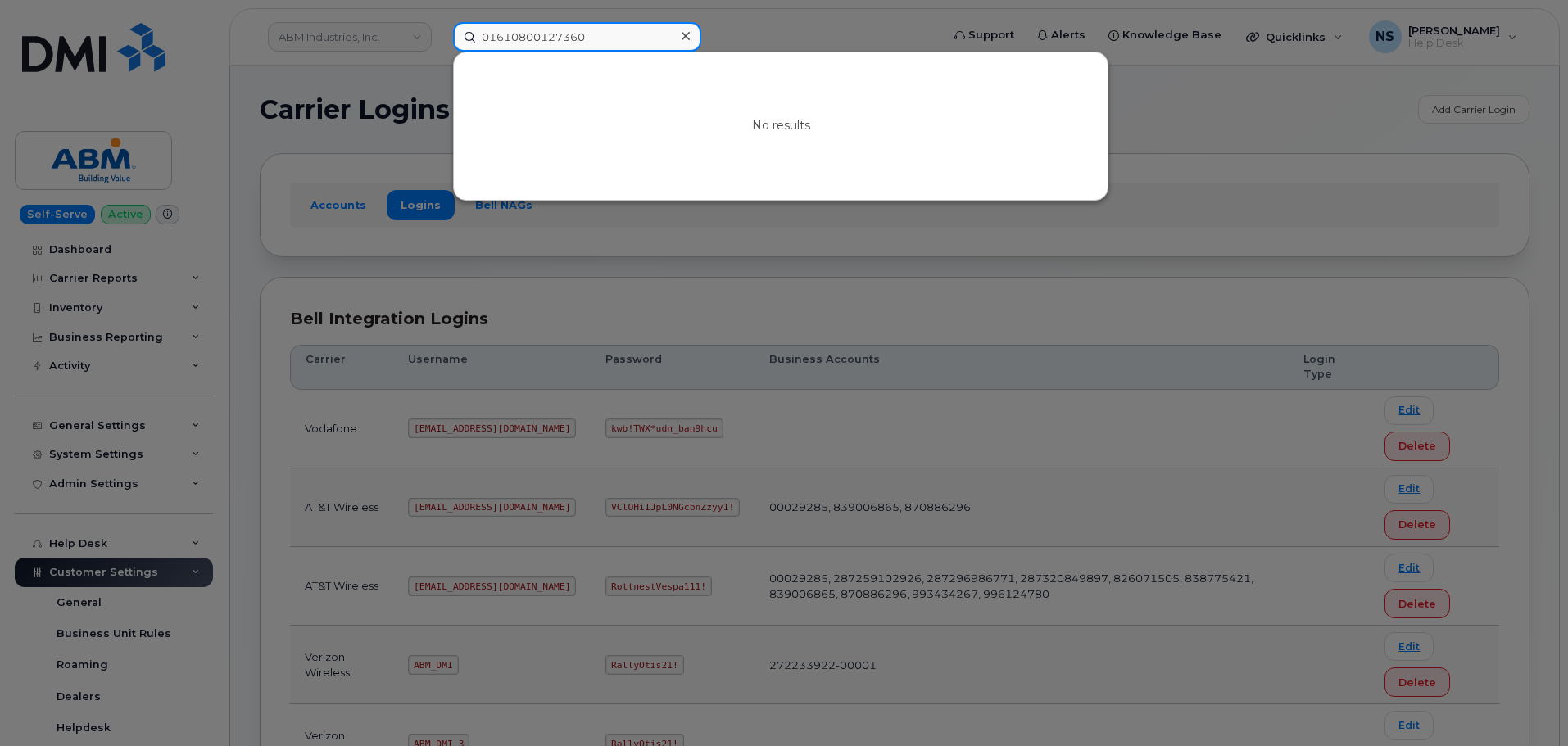
click at [563, 29] on input "01610800127360" at bounding box center [577, 37] width 248 height 29
paste input "5174949606"
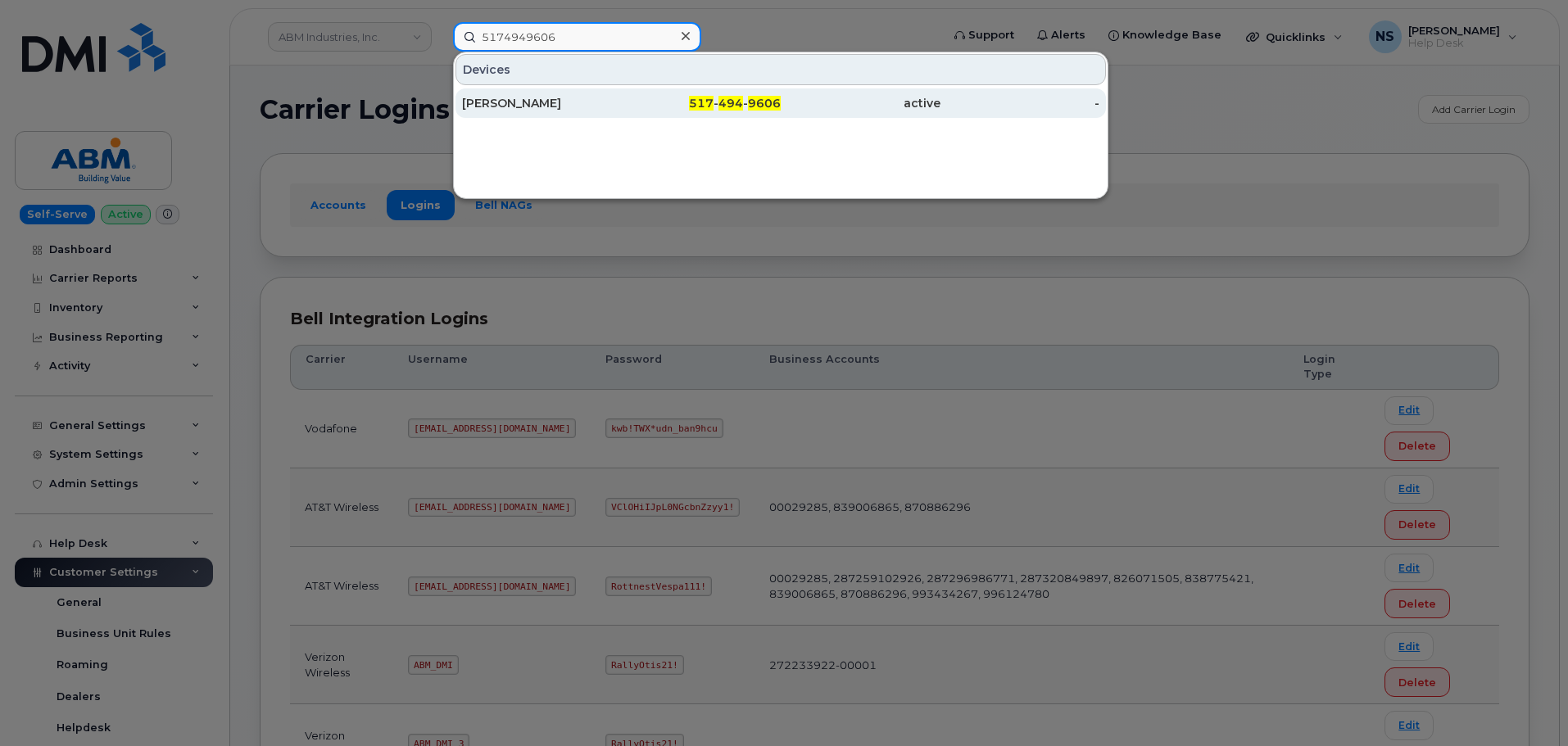
type input "5174949606"
click at [632, 105] on div "517 - 494 - 9606" at bounding box center [701, 103] width 159 height 16
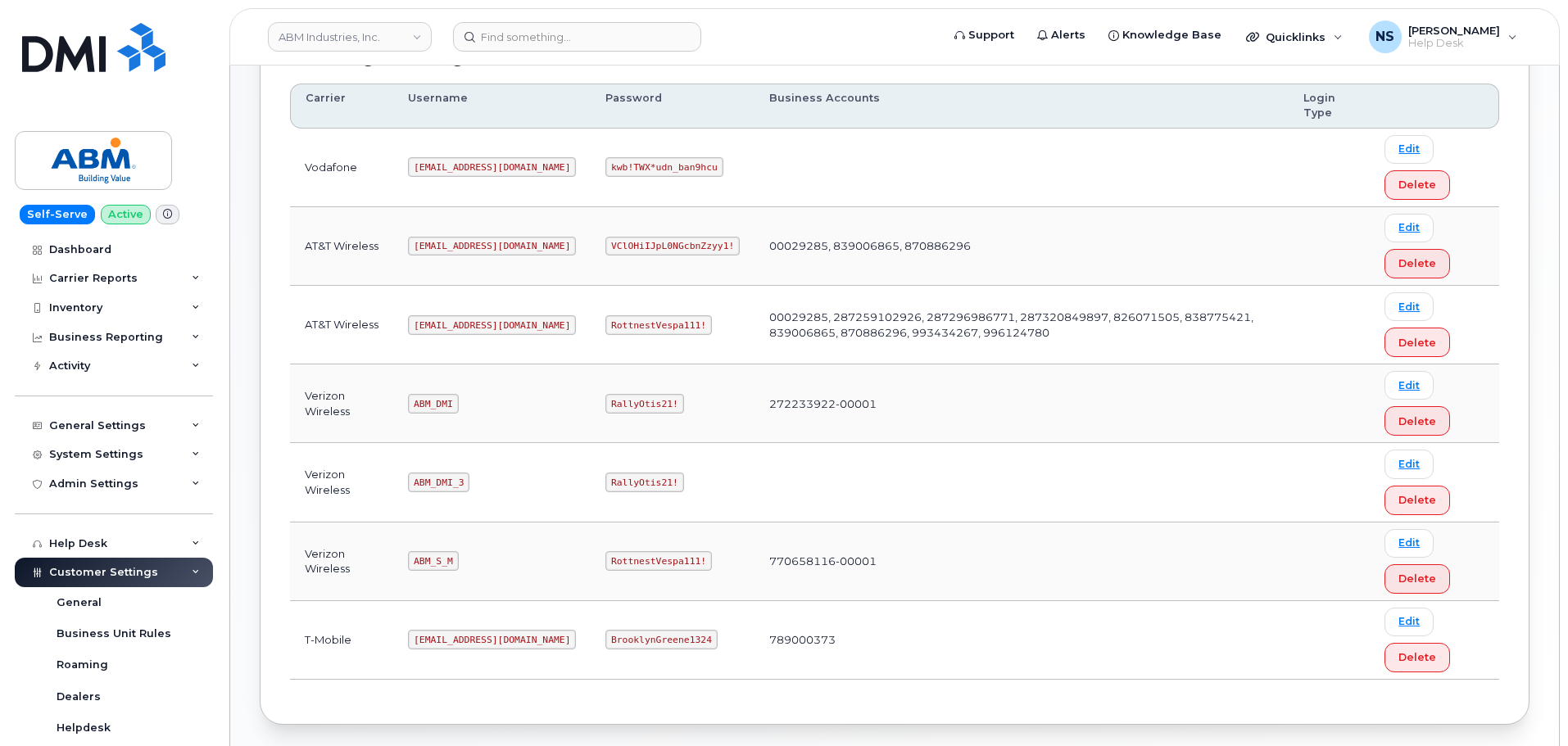
scroll to position [171, 0]
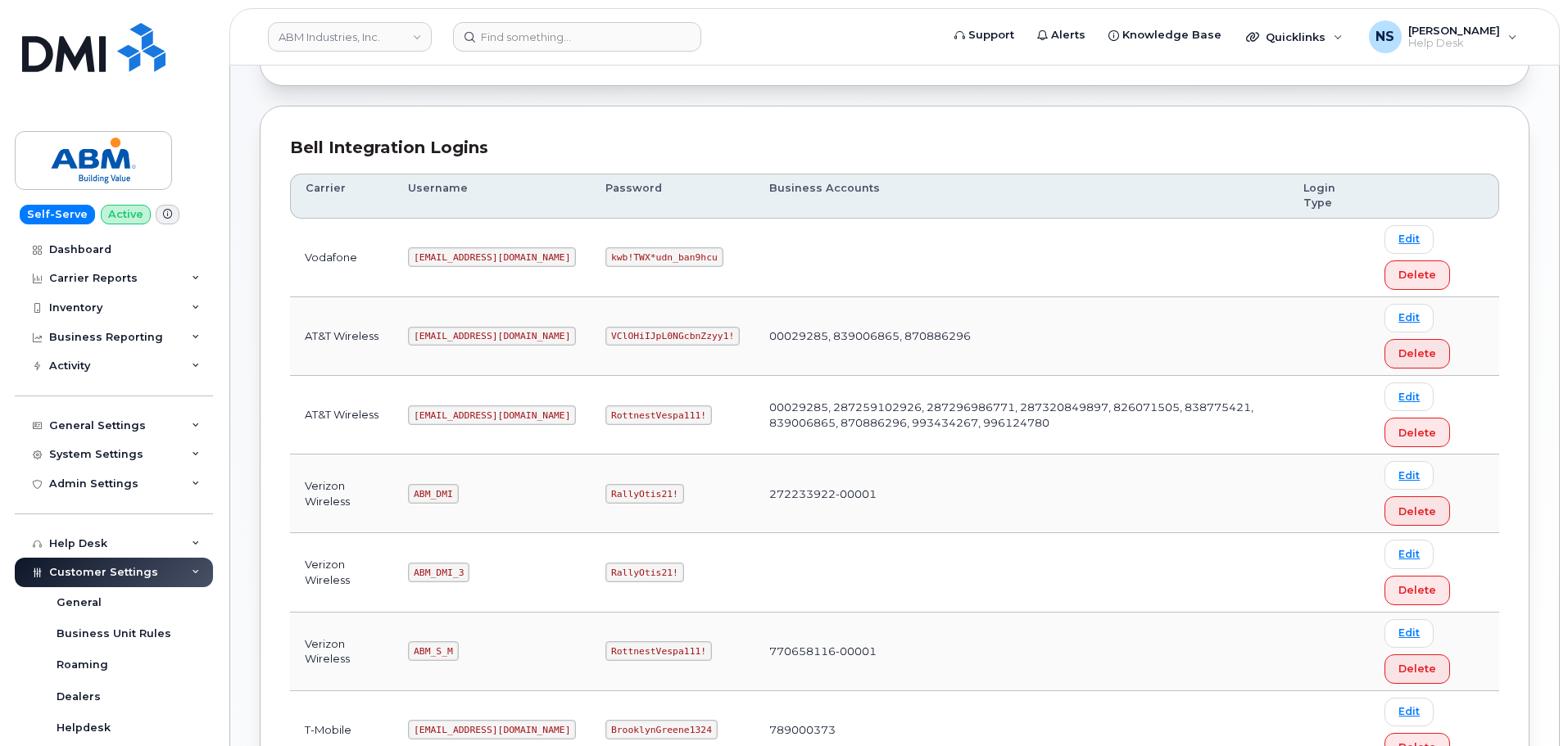
click at [449, 403] on td "[EMAIL_ADDRESS][DOMAIN_NAME]" at bounding box center [492, 415] width 197 height 79
click at [448, 404] on td "[EMAIL_ADDRESS][DOMAIN_NAME]" at bounding box center [492, 415] width 197 height 79
copy code "[EMAIL_ADDRESS][DOMAIN_NAME]"
click at [624, 394] on td "RottnestVespa111!" at bounding box center [672, 415] width 164 height 79
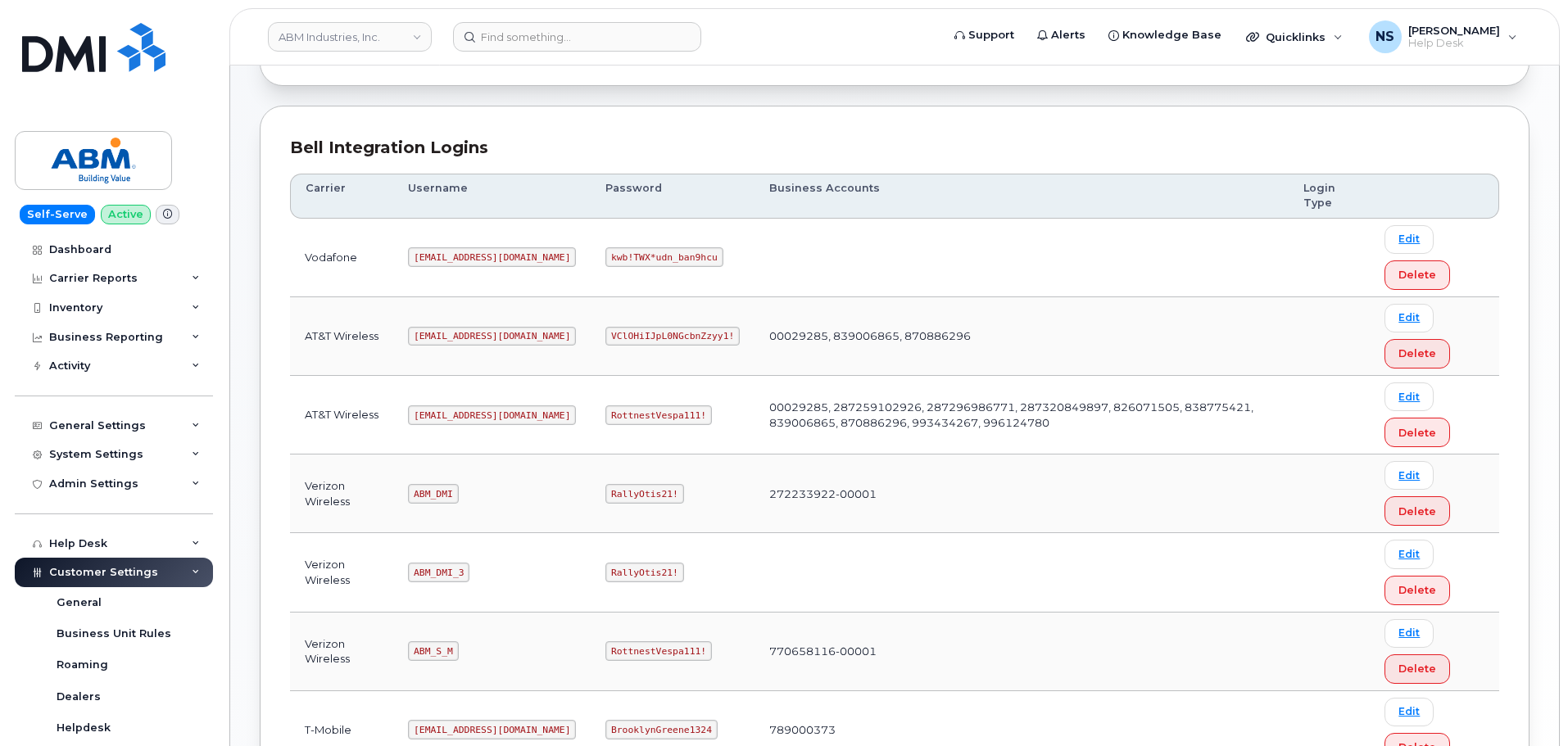
click at [622, 410] on code "RottnestVespa111!" at bounding box center [658, 415] width 106 height 20
drag, startPoint x: 622, startPoint y: 410, endPoint x: 560, endPoint y: 222, distance: 198.0
click at [621, 409] on code "RottnestVespa111!" at bounding box center [658, 415] width 106 height 20
copy code "RottnestVespa111!"
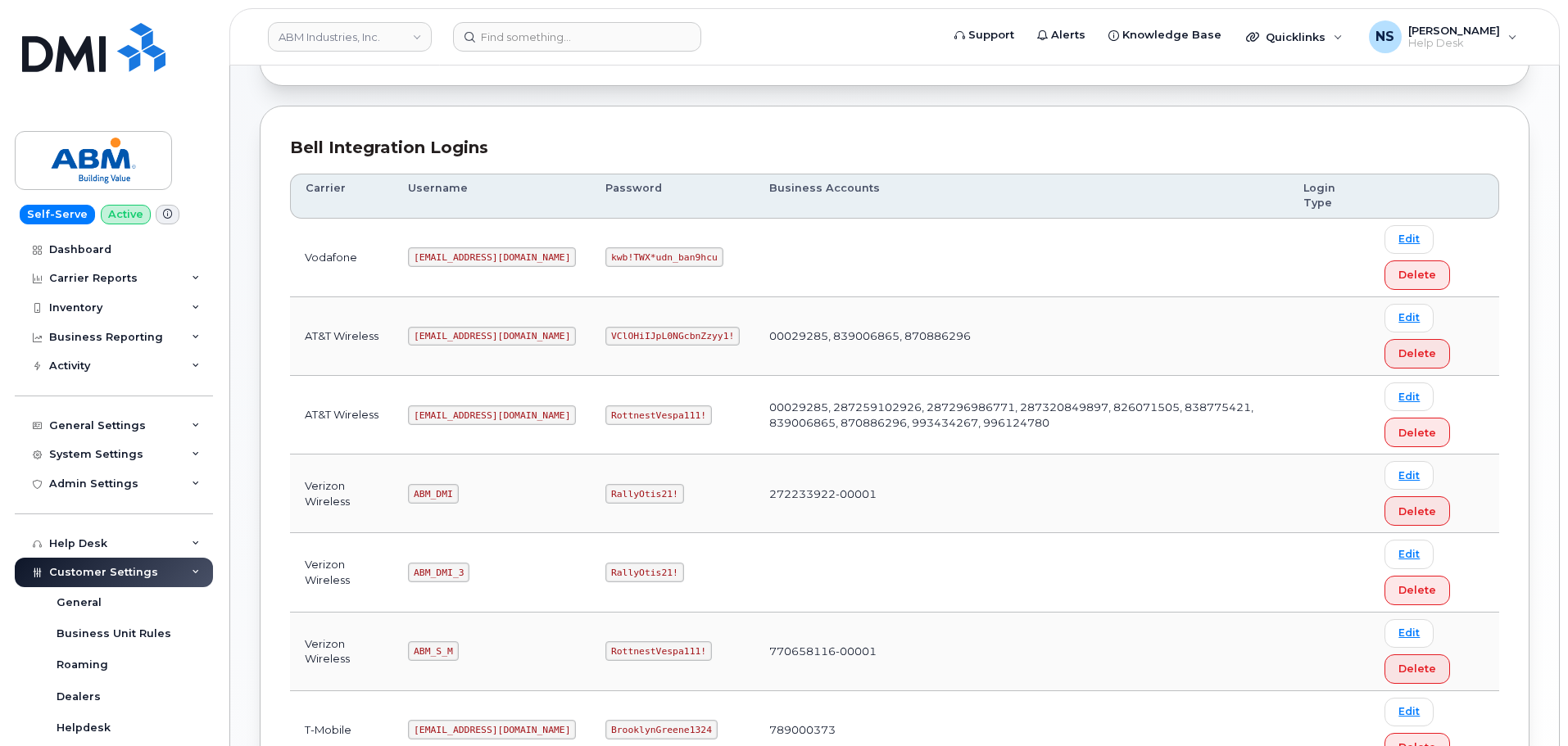
click at [619, 421] on code "RottnestVespa111!" at bounding box center [658, 415] width 106 height 20
click at [619, 419] on code "RottnestVespa111!" at bounding box center [658, 415] width 106 height 20
click at [619, 418] on code "RottnestVespa111!" at bounding box center [658, 415] width 106 height 20
copy code "RottnestVespa111"
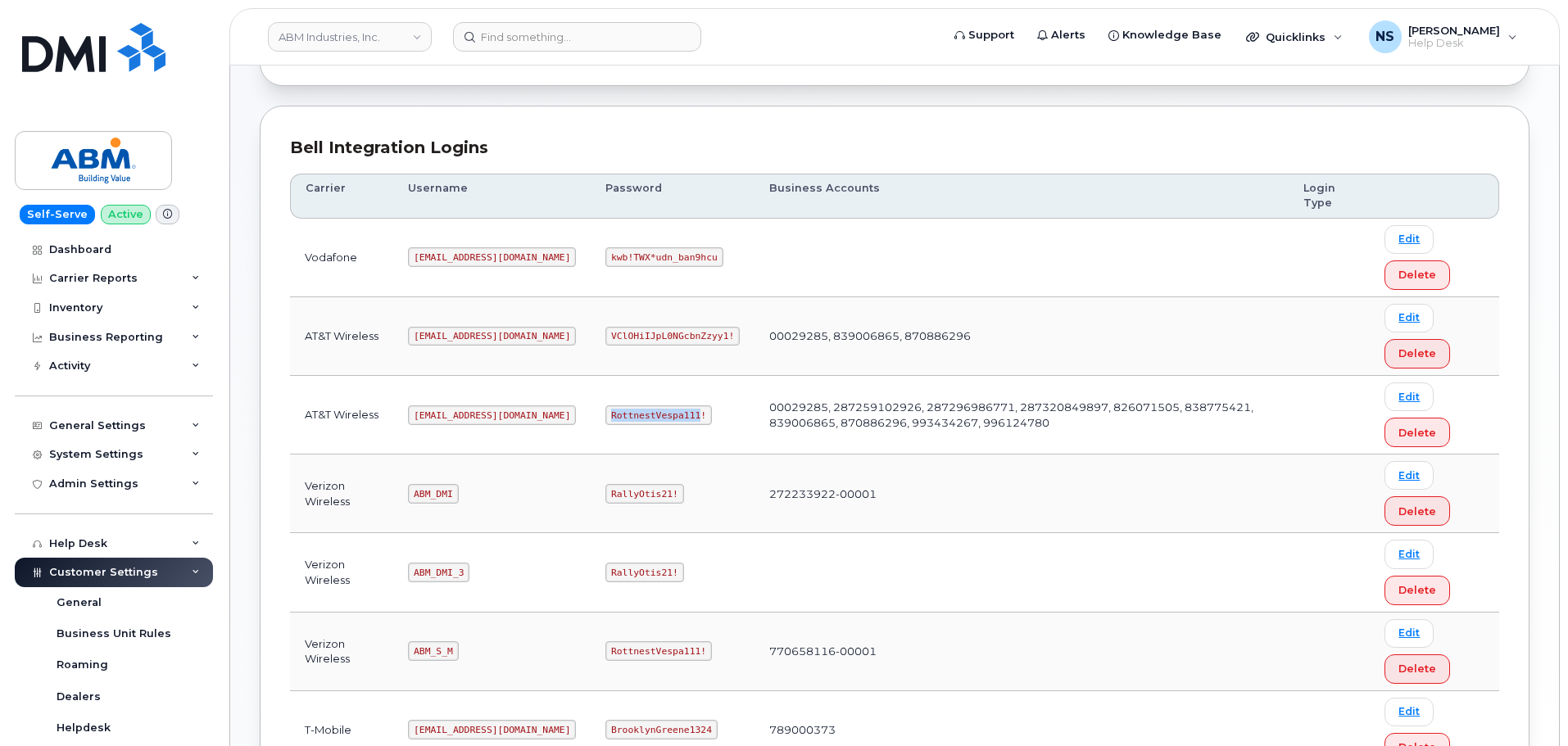
click at [607, 419] on code "RottnestVespa111!" at bounding box center [658, 415] width 106 height 20
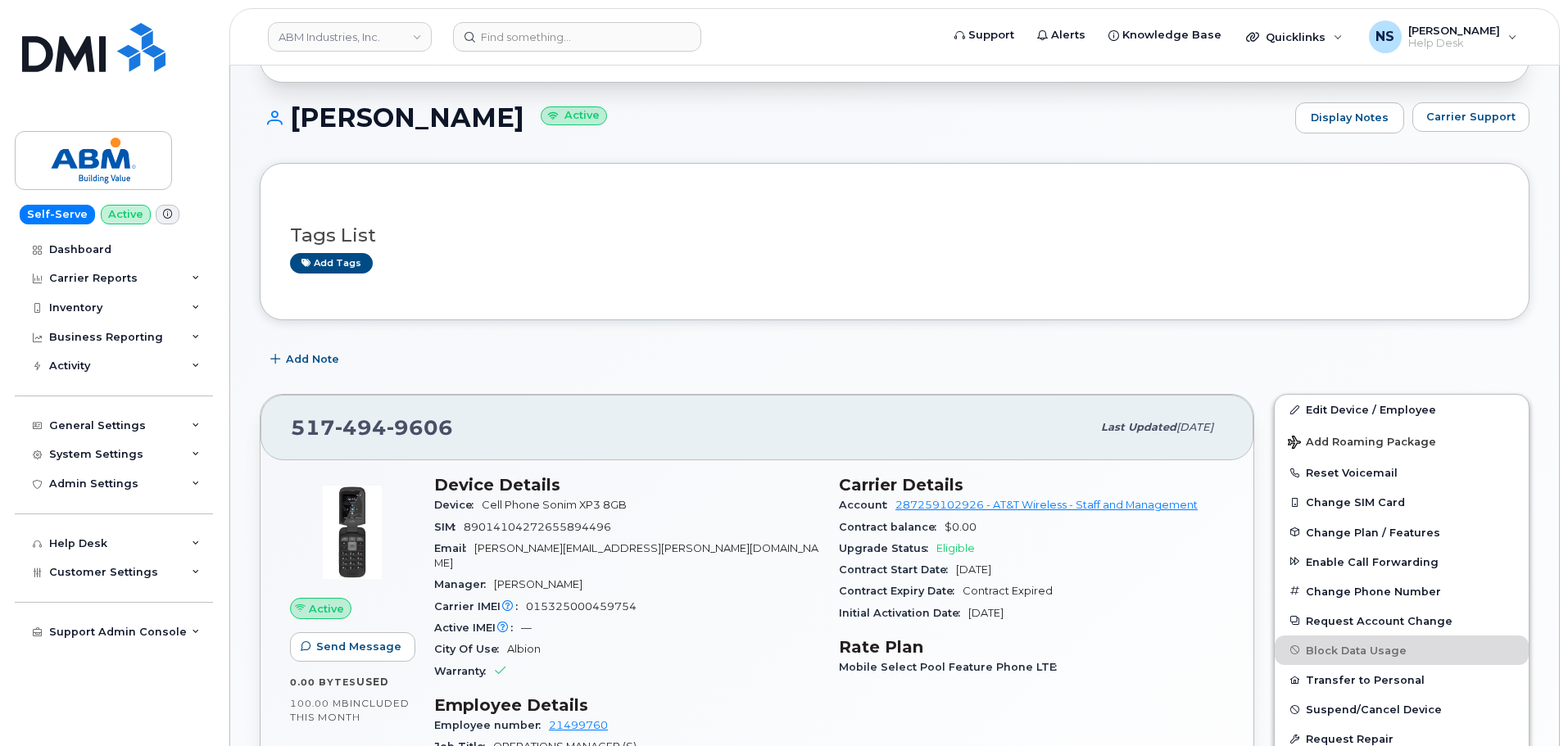
scroll to position [82, 0]
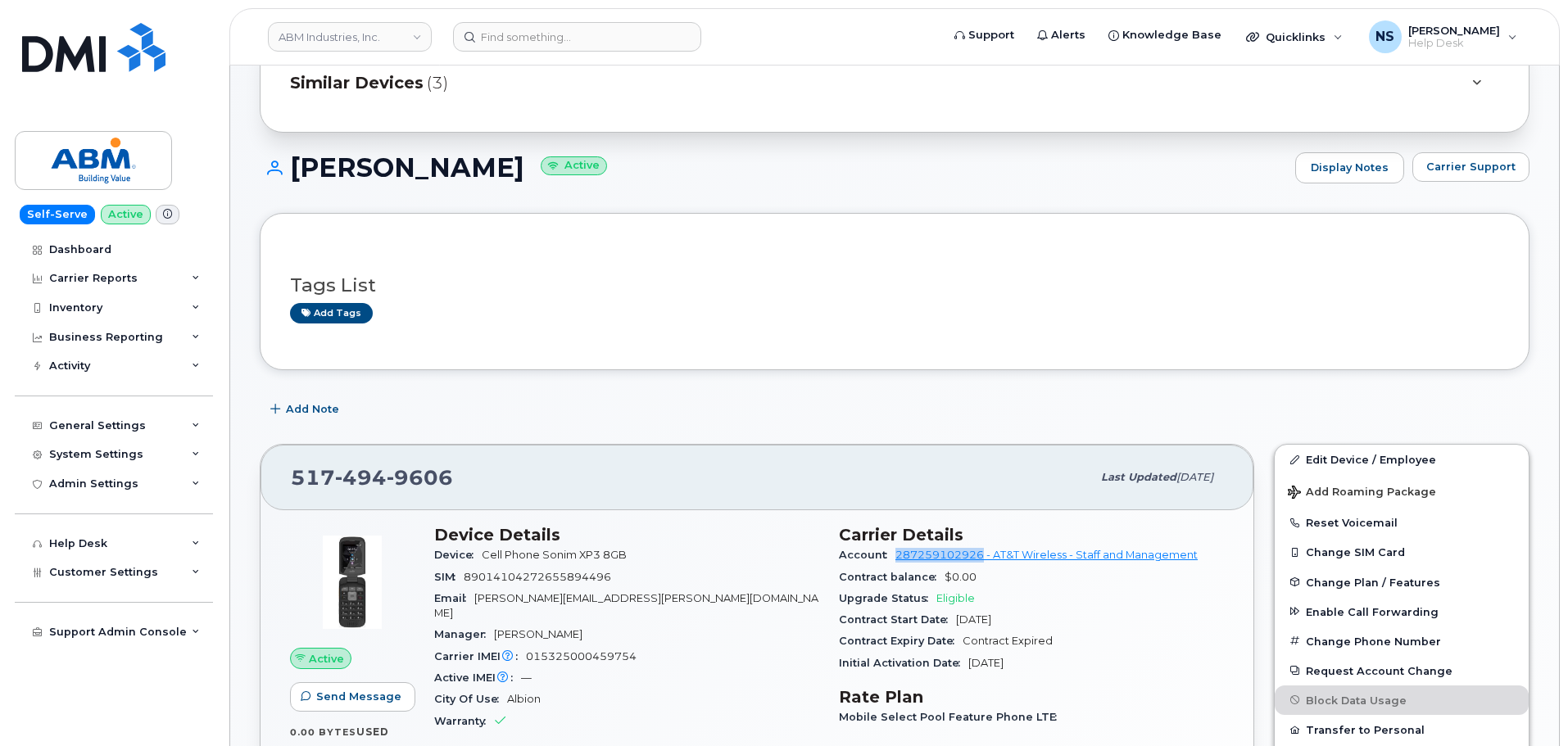
drag, startPoint x: 890, startPoint y: 555, endPoint x: 981, endPoint y: 554, distance: 91.0
click at [984, 559] on div "Account 287259102926 - AT&T Wireless - Staff and Management" at bounding box center [1031, 555] width 385 height 22
copy link "287259102926"
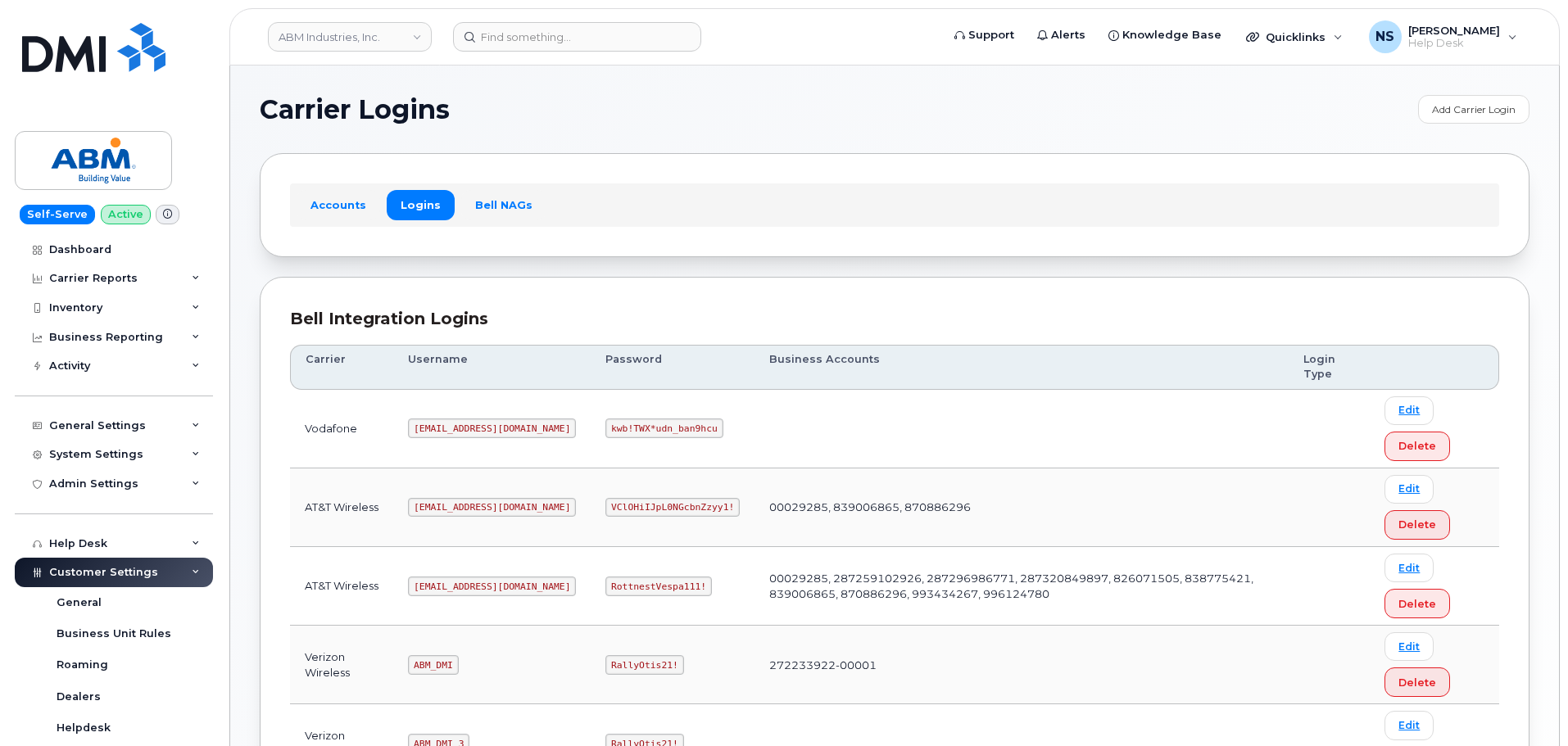
scroll to position [246, 0]
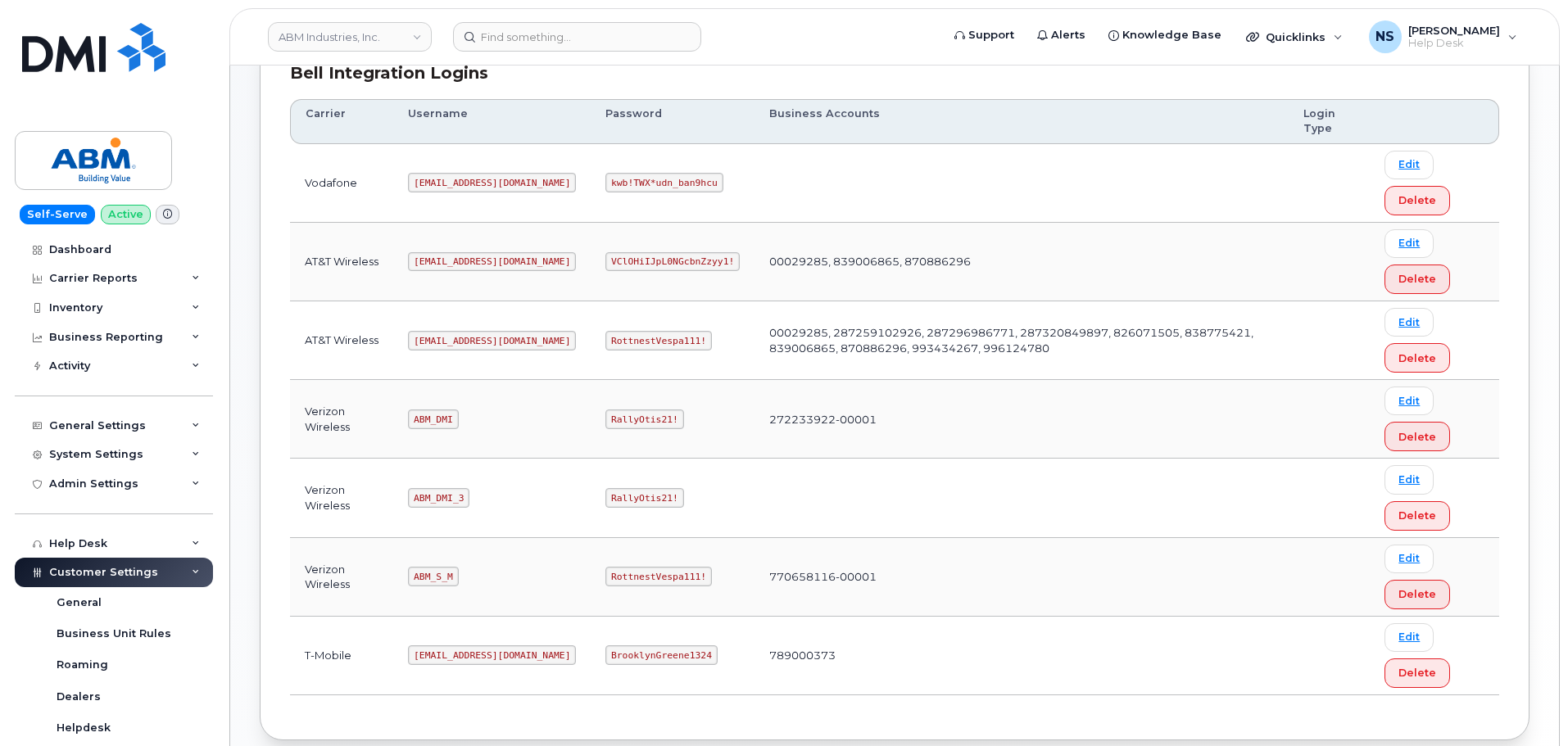
click at [457, 343] on code "[EMAIL_ADDRESS][DOMAIN_NAME]" at bounding box center [492, 340] width 168 height 20
copy code "[EMAIL_ADDRESS][DOMAIN_NAME]"
click at [620, 340] on code "RottnestVespa111!" at bounding box center [658, 340] width 106 height 20
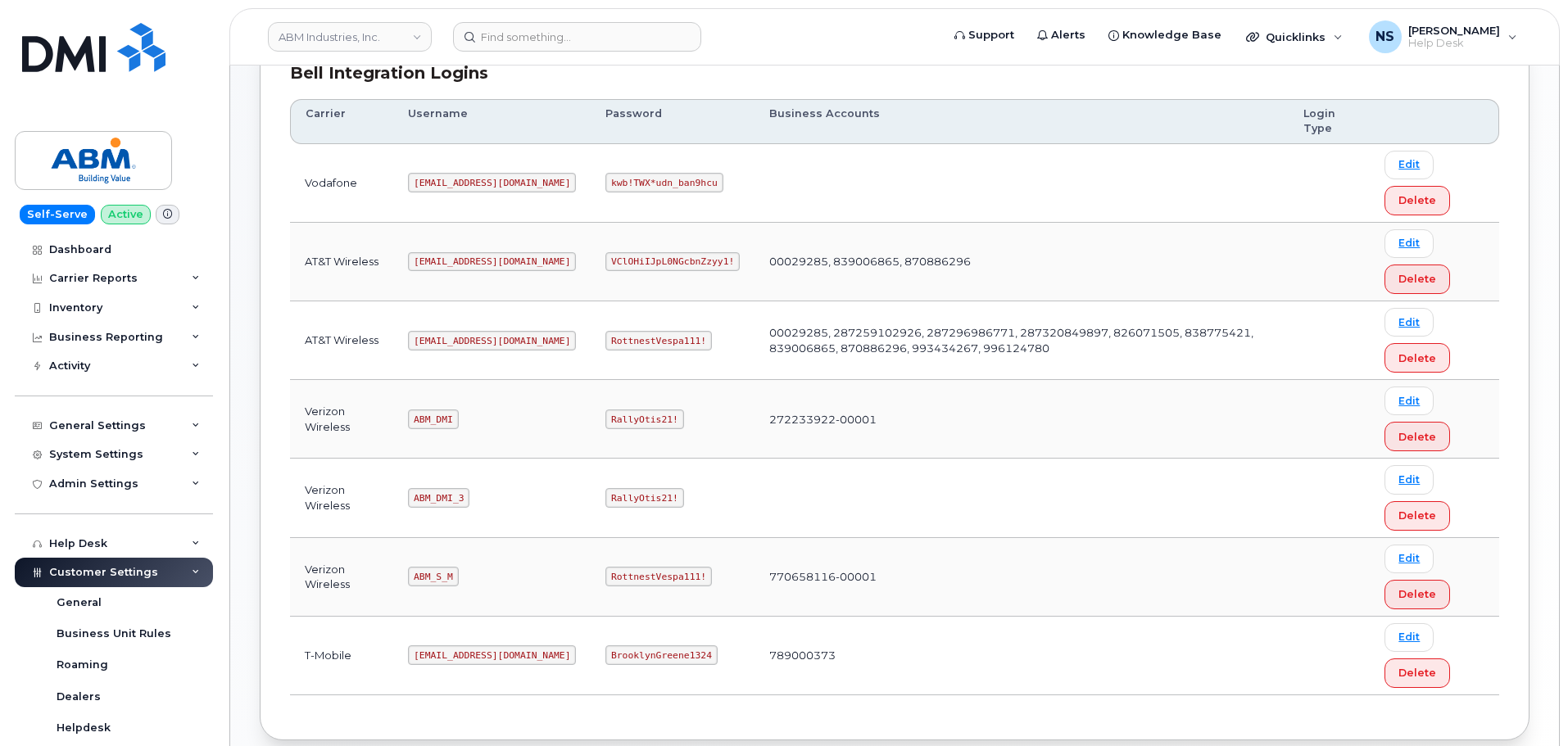
click at [620, 339] on code "RottnestVespa111!" at bounding box center [658, 340] width 106 height 20
click at [621, 339] on code "RottnestVespa111!" at bounding box center [658, 340] width 106 height 20
copy code "RottnestVespa111!"
